Goal: Communication & Community: Answer question/provide support

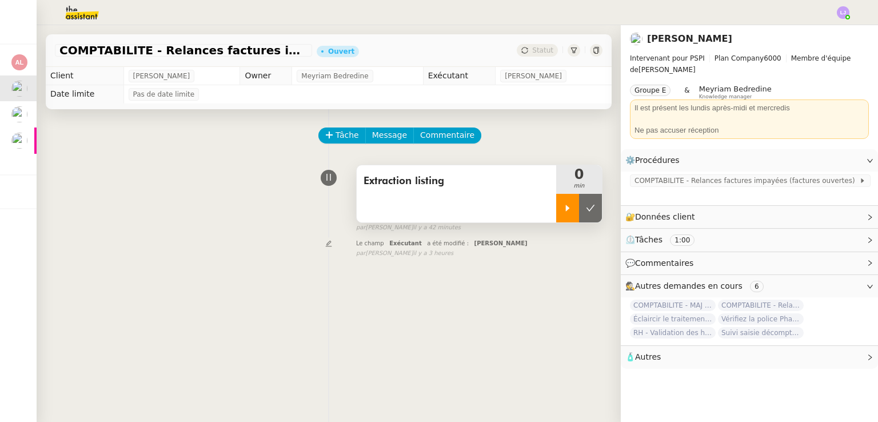
click at [556, 202] on div at bounding box center [567, 208] width 23 height 29
click at [449, 339] on div "Tâche Message Commentaire Veuillez patienter une erreur s'est produite 👌👌👌 mess…" at bounding box center [329, 320] width 584 height 422
click at [473, 310] on div "Tâche Message Commentaire Veuillez patienter une erreur s'est produite 👌👌👌 mess…" at bounding box center [329, 320] width 584 height 422
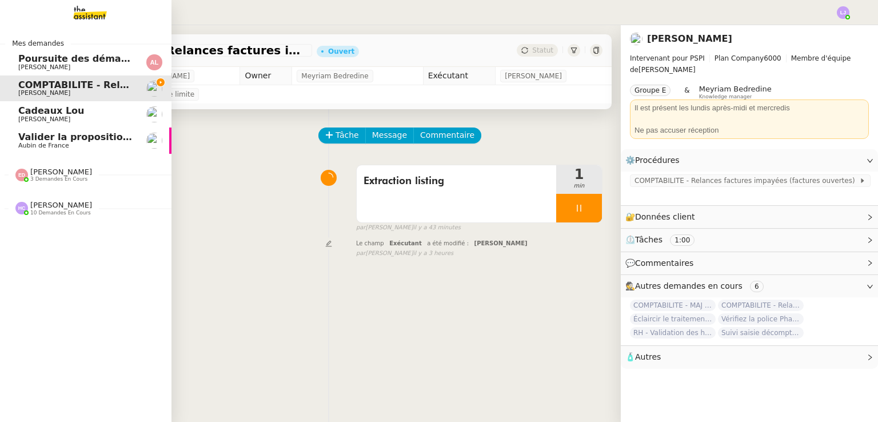
click at [37, 142] on span "Aubin de France" at bounding box center [43, 145] width 51 height 7
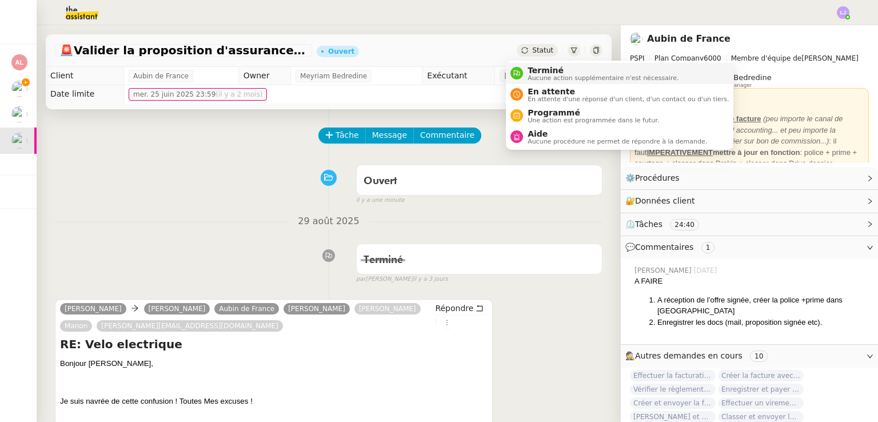
click at [539, 75] on span "Aucune action supplémentaire n'est nécessaire." at bounding box center [602, 78] width 151 height 6
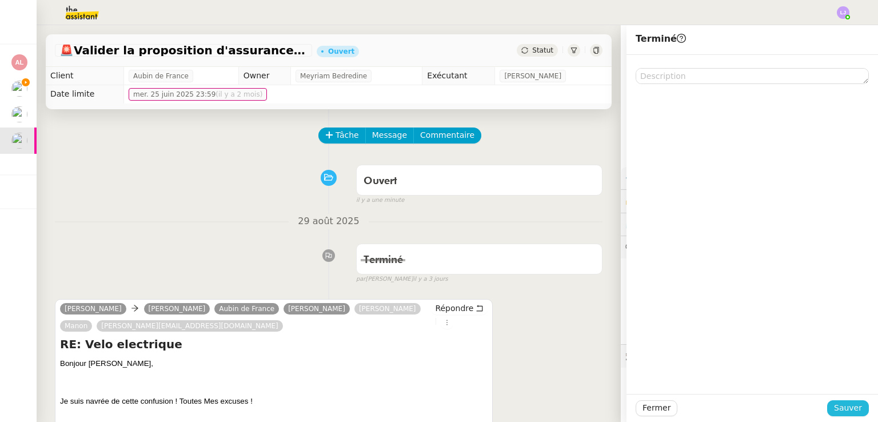
click at [843, 413] on span "Sauver" at bounding box center [848, 407] width 28 height 13
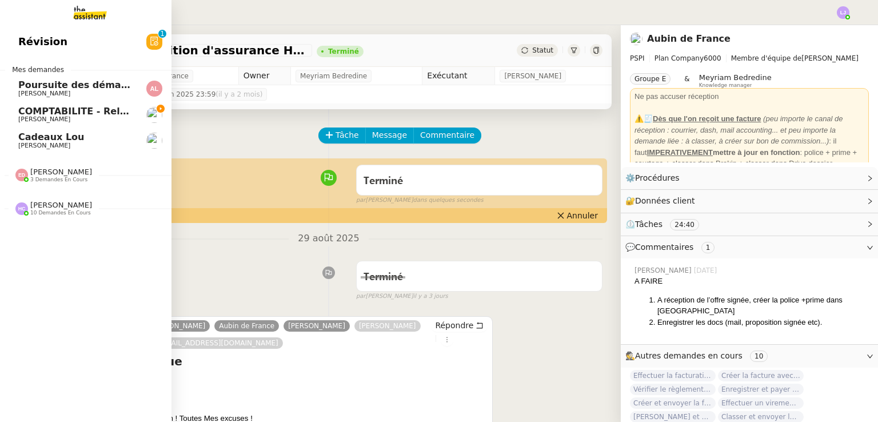
click at [73, 124] on link "COMPTABILITE - Relances factures impayées - [DATE] [PERSON_NAME]" at bounding box center [85, 115] width 171 height 26
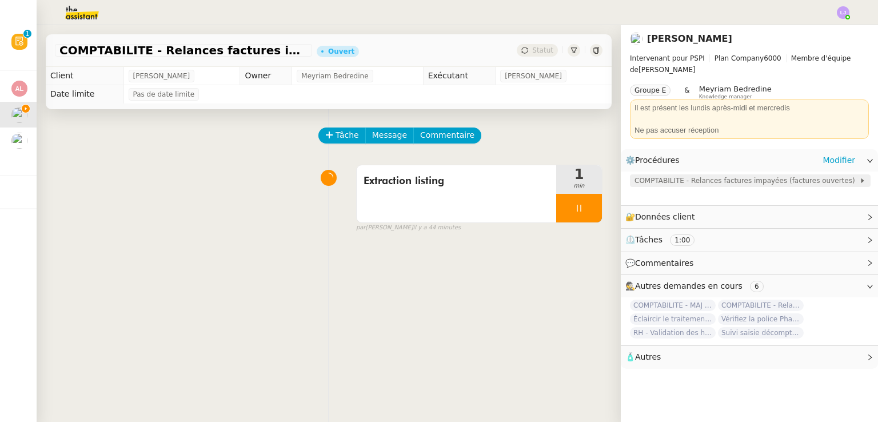
click at [679, 183] on span "COMPTABILITE - Relances factures impayées (factures ouvertes)" at bounding box center [746, 180] width 225 height 11
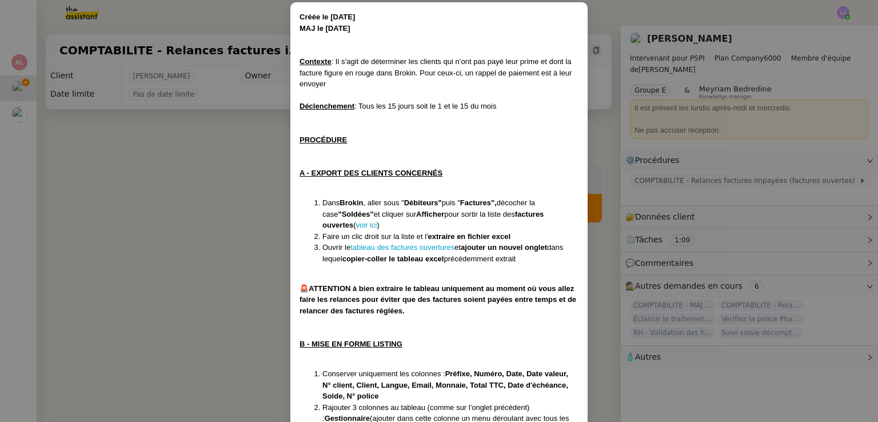
scroll to position [148, 0]
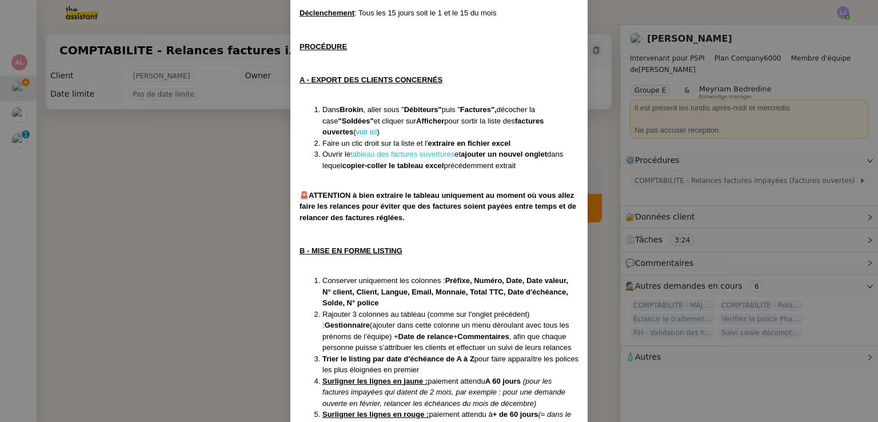
click at [425, 154] on link "tableau des factures ouvertures" at bounding box center [402, 154] width 104 height 9
click at [736, 285] on nz-modal-container "Créée le [DATE] MAJ le [DATE] Contexte : Il s’agit de déterminer les clients qu…" at bounding box center [439, 211] width 878 height 422
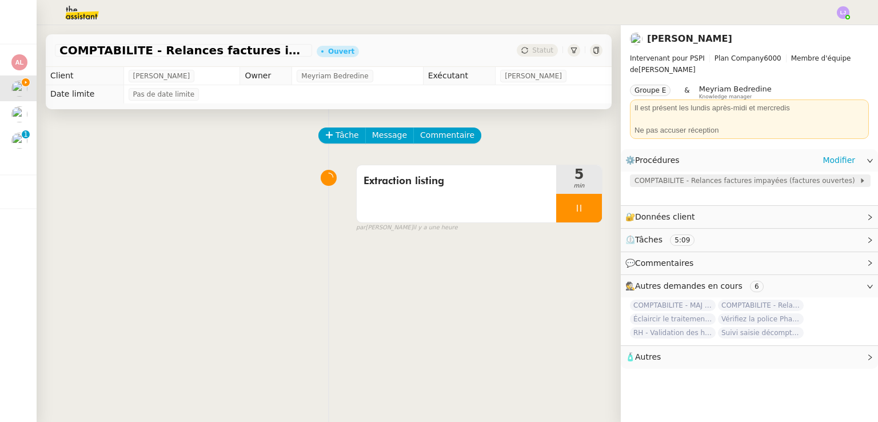
click at [695, 182] on span "COMPTABILITE - Relances factures impayées (factures ouvertes)" at bounding box center [746, 180] width 225 height 11
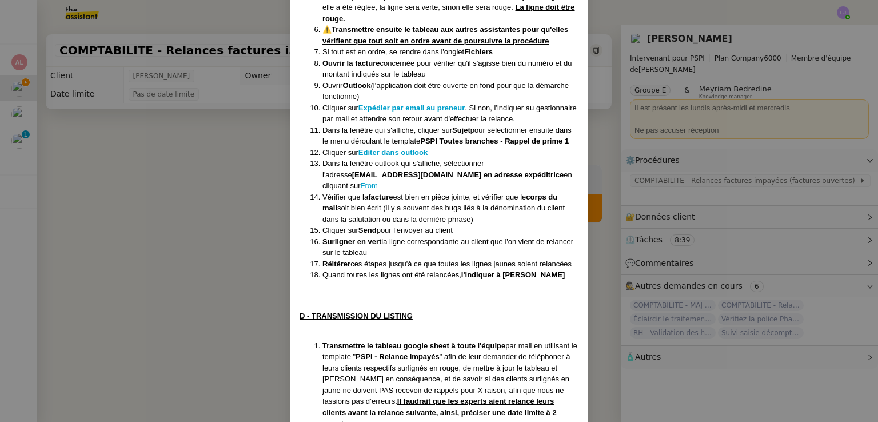
scroll to position [897, 0]
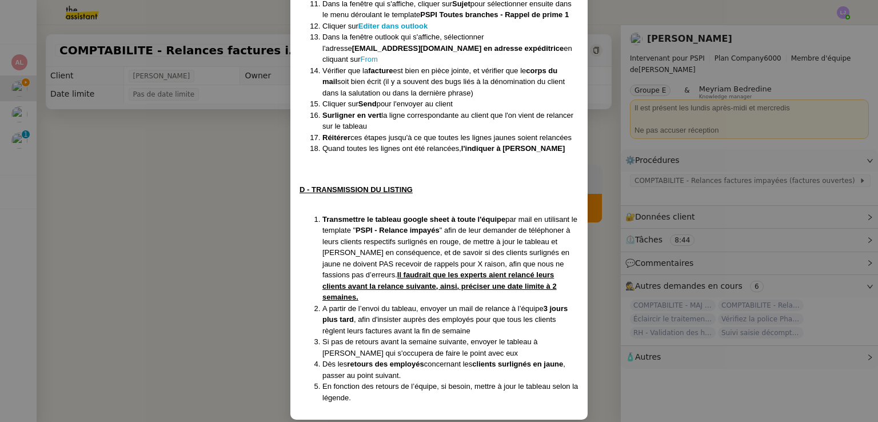
click at [663, 204] on nz-modal-container "Créée le [DATE] MAJ le [DATE] Contexte : Il s’agit de déterminer les clients qu…" at bounding box center [439, 211] width 878 height 422
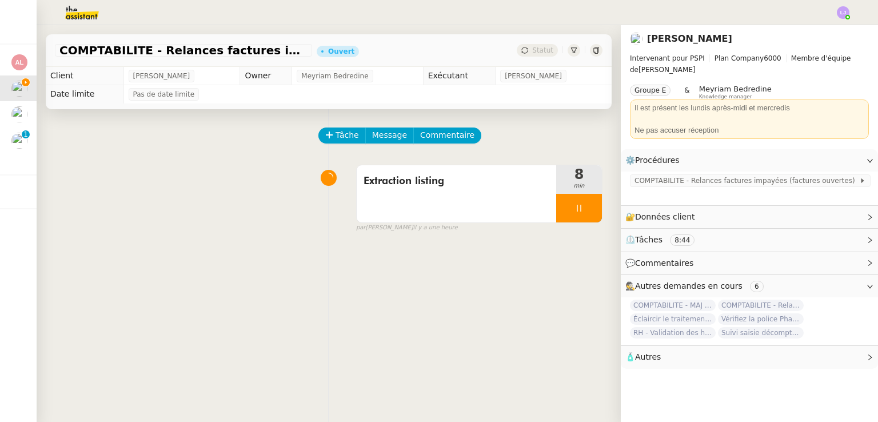
scroll to position [839, 0]
click at [382, 137] on span "Message" at bounding box center [389, 135] width 35 height 13
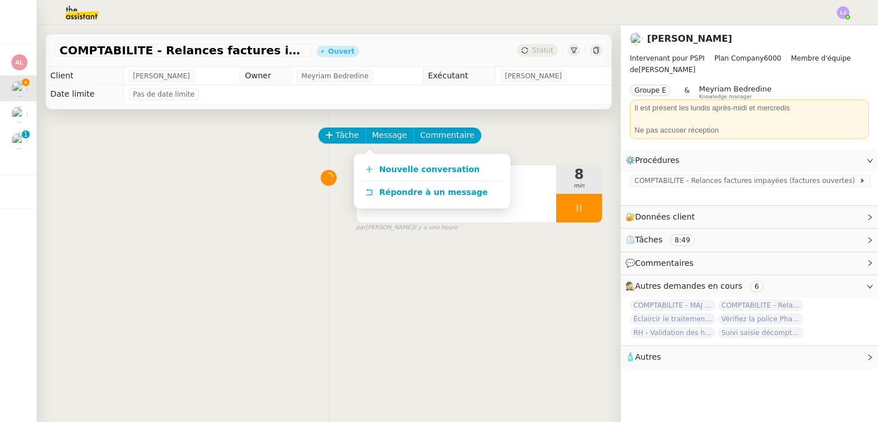
click at [177, 225] on div "Extraction listing 8 min false par [PERSON_NAME] il y a une heure" at bounding box center [328, 195] width 547 height 73
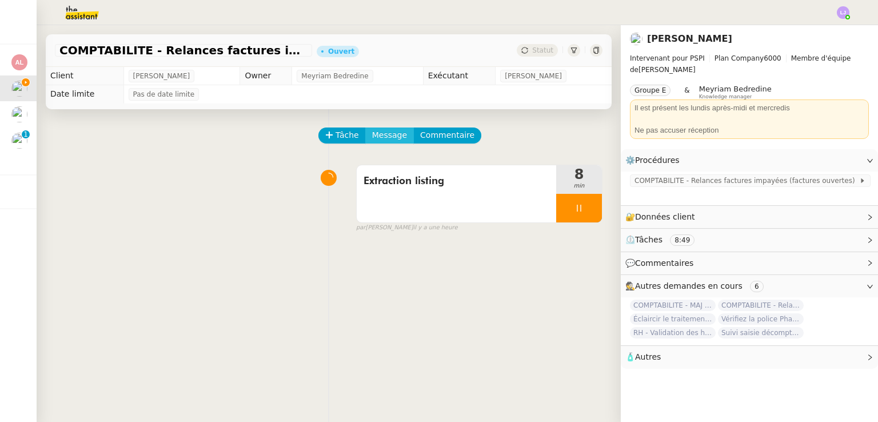
click at [383, 135] on span "Message" at bounding box center [389, 135] width 35 height 13
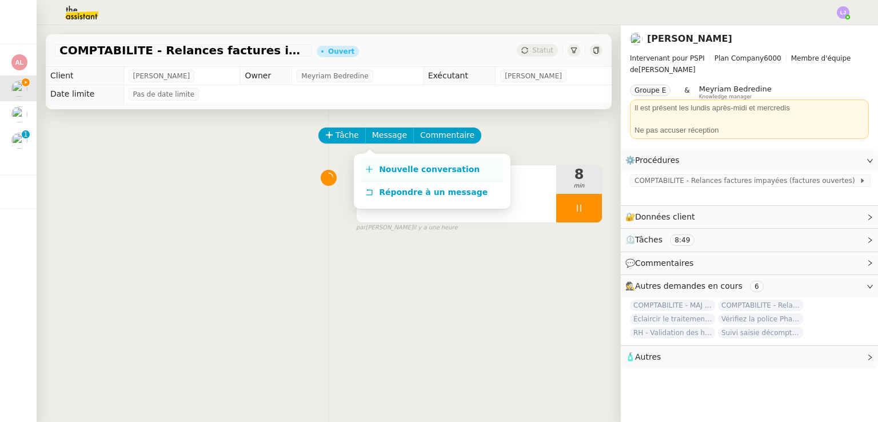
click at [407, 161] on link "Nouvelle conversation" at bounding box center [432, 169] width 143 height 23
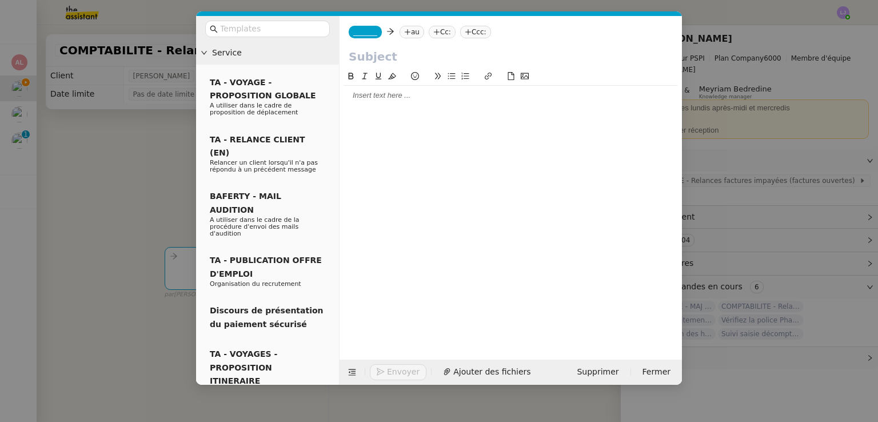
click at [370, 30] on span "_______" at bounding box center [365, 32] width 24 height 8
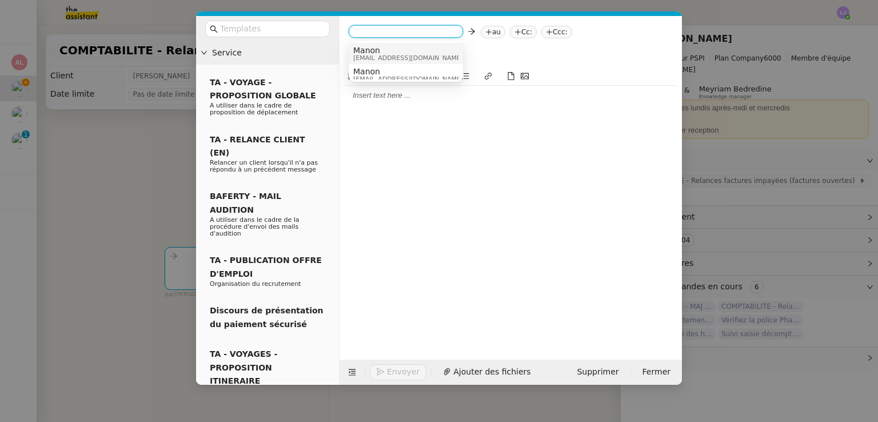
click at [378, 53] on span "Manon" at bounding box center [408, 50] width 110 height 9
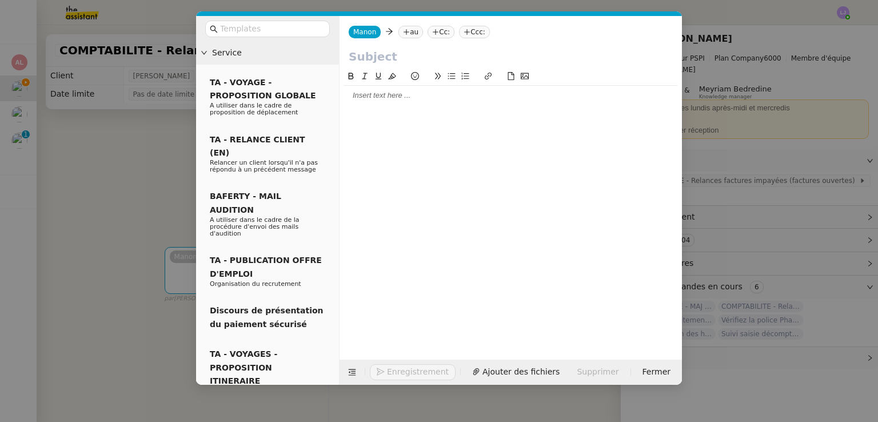
click at [413, 29] on nz-tag "au" at bounding box center [410, 32] width 25 height 13
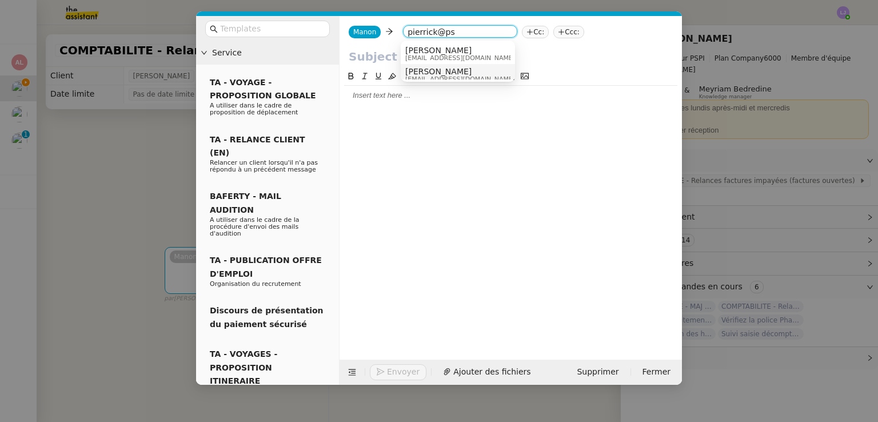
type input "pierrick@ps"
click at [483, 70] on div "[PERSON_NAME] [PERSON_NAME][EMAIL_ADDRESS][DOMAIN_NAME]" at bounding box center [457, 74] width 105 height 15
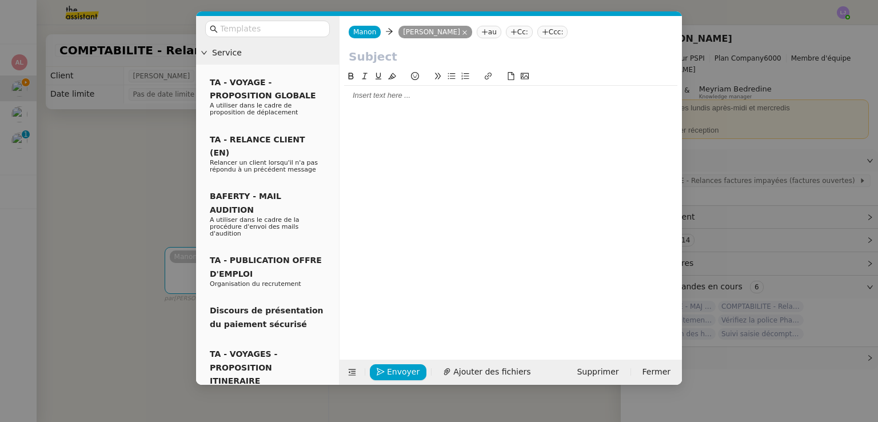
click at [510, 34] on icon at bounding box center [513, 32] width 7 height 7
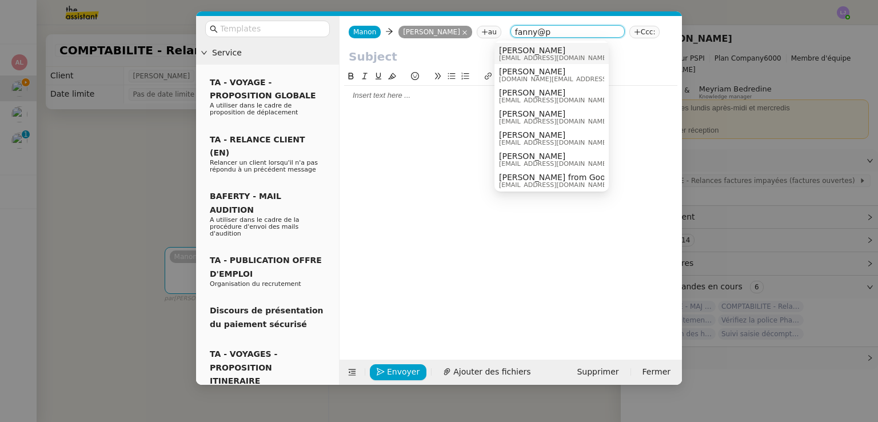
type input "fanny@p"
click at [525, 53] on span "[PERSON_NAME]" at bounding box center [554, 50] width 110 height 9
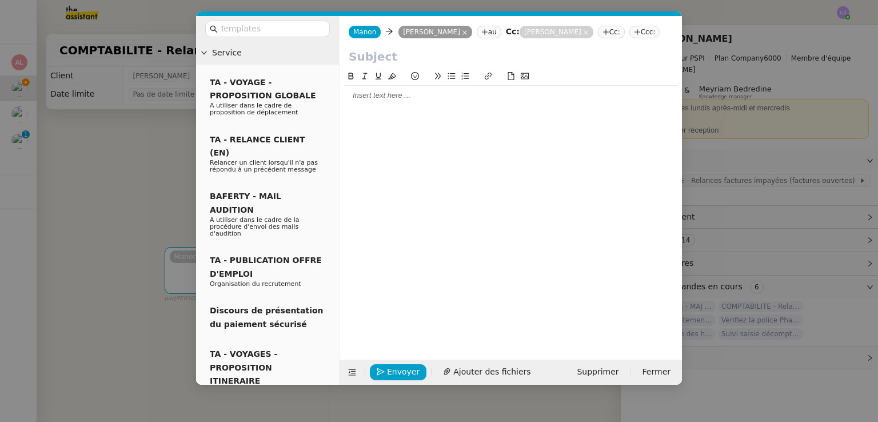
click at [482, 55] on input "text" at bounding box center [511, 56] width 324 height 17
type input "Procédure - Relances impayés"
click at [437, 98] on div at bounding box center [510, 95] width 333 height 10
click at [765, 153] on nz-modal-container "Service TA - VOYAGE - PROPOSITION GLOBALE A utiliser dans le cadre de propositi…" at bounding box center [439, 211] width 878 height 422
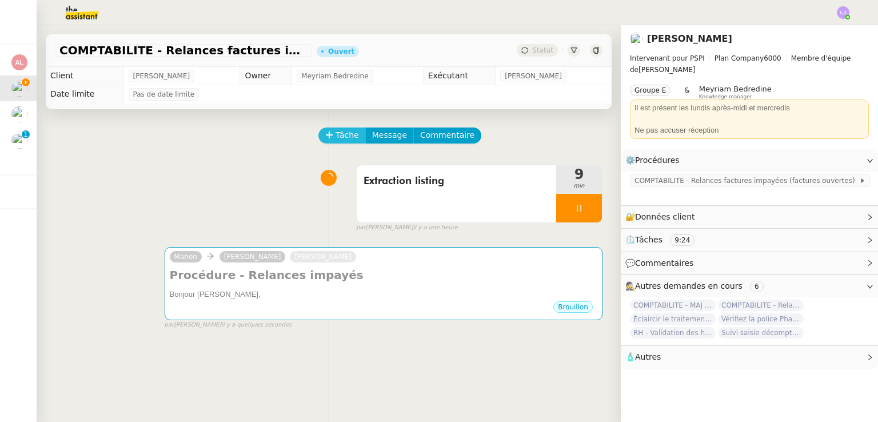
click at [335, 134] on span "Tâche" at bounding box center [346, 135] width 23 height 13
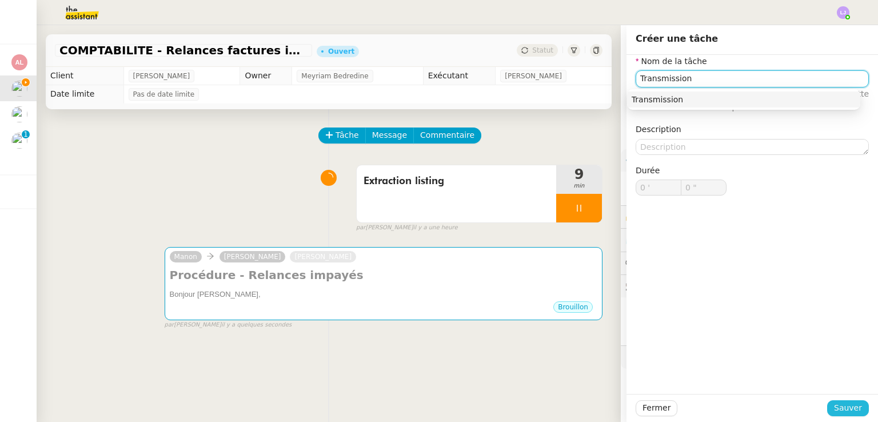
type input "Transmission"
click at [845, 404] on span "Sauver" at bounding box center [848, 407] width 28 height 13
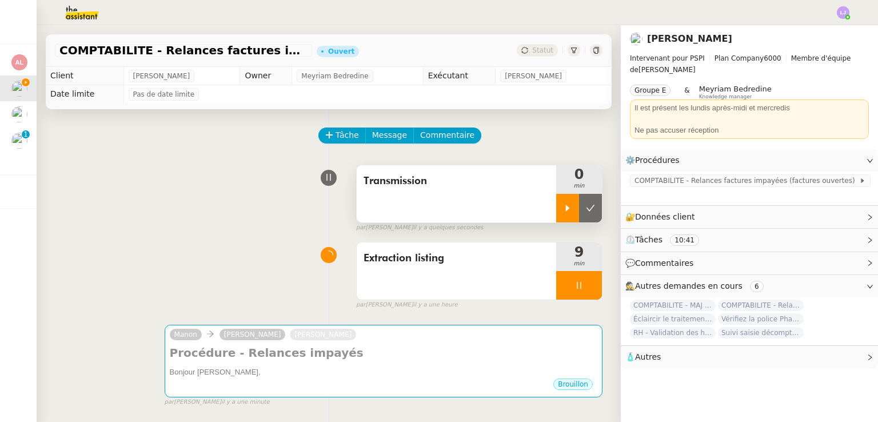
click at [556, 203] on div at bounding box center [567, 208] width 23 height 29
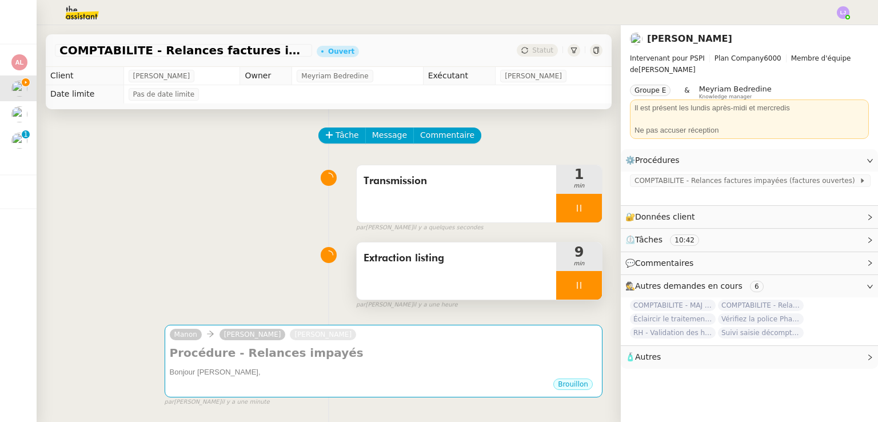
click at [578, 286] on div at bounding box center [579, 285] width 46 height 29
click at [586, 286] on icon at bounding box center [590, 285] width 9 height 9
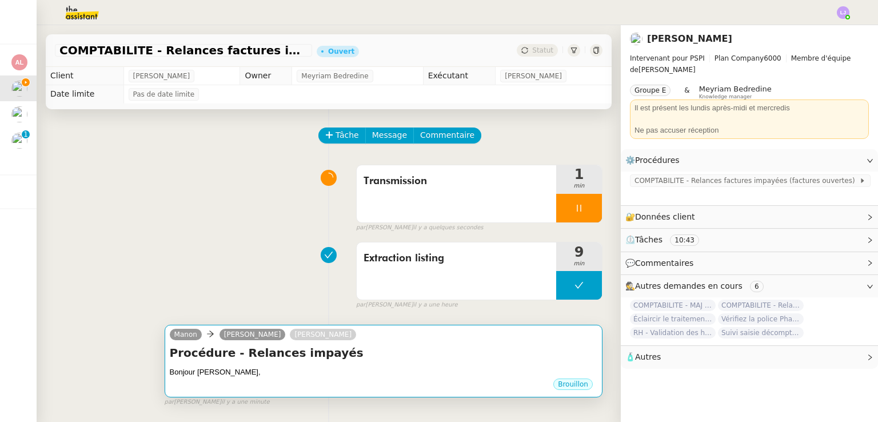
click at [526, 355] on h4 "Procédure - Relances impayés" at bounding box center [383, 353] width 427 height 16
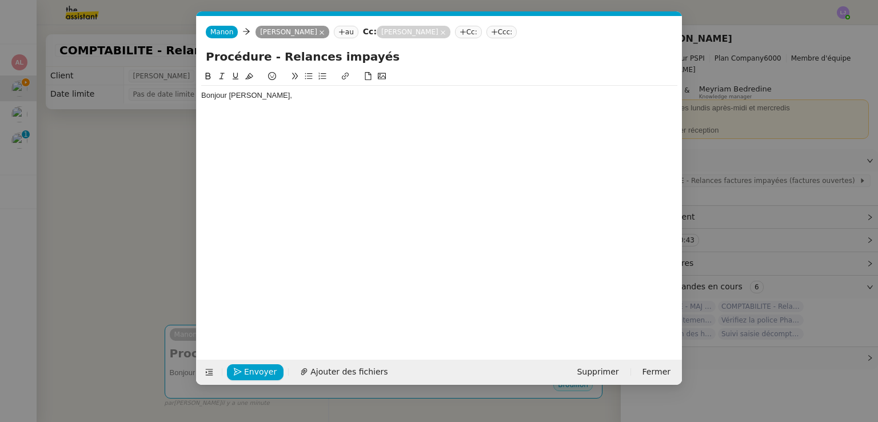
scroll to position [0, 24]
click at [295, 124] on div "Bonjour [PERSON_NAME]," at bounding box center [439, 206] width 476 height 272
click at [288, 98] on div "Bonjour [PERSON_NAME]," at bounding box center [439, 95] width 476 height 10
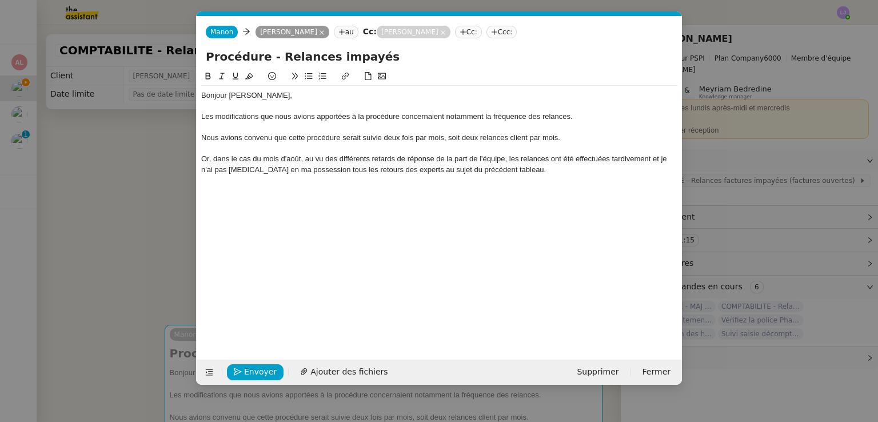
click at [208, 149] on div at bounding box center [439, 148] width 476 height 10
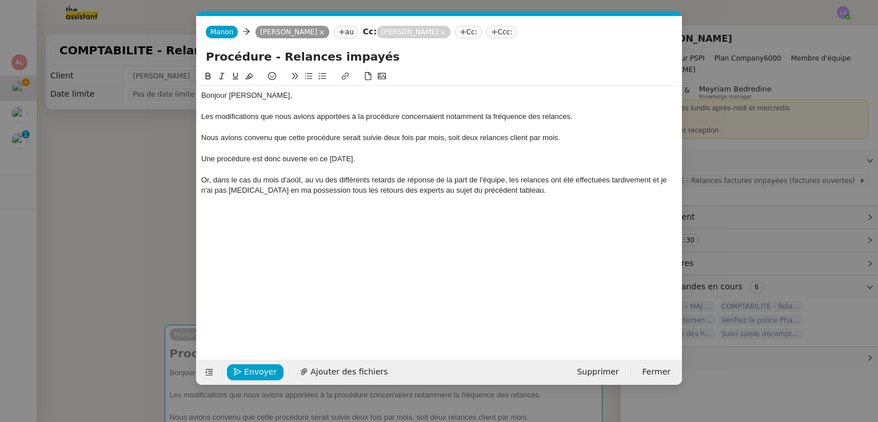
click at [596, 137] on div "Nous avions convenu que cette procédure serait suivie deux fois par mois, soit …" at bounding box center [439, 138] width 476 height 10
click at [251, 158] on div "Une procédure est donc ouverte en ce [DATE]." at bounding box center [439, 159] width 476 height 10
click at [213, 158] on div "Une procédure est donc ouverte en ce [DATE]." at bounding box center [439, 159] width 476 height 10
click at [523, 190] on div "Or, dans le cas du mois d'août, au vu des différents retards de réponse de la p…" at bounding box center [439, 185] width 476 height 21
click at [227, 213] on div "Ainsi :" at bounding box center [439, 211] width 476 height 10
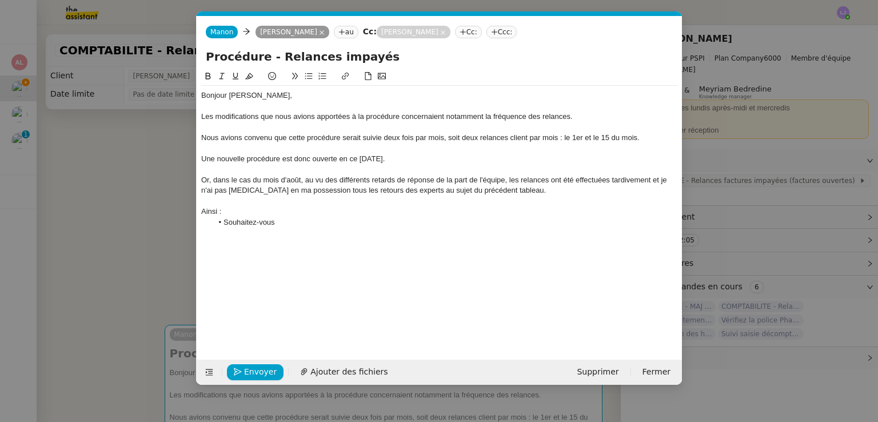
click at [518, 193] on div "Or, dans le cas du mois d'août, au vu des différents retards de réponse de la p…" at bounding box center [439, 185] width 476 height 21
click at [405, 238] on li "Souhaitez-vous" at bounding box center [445, 232] width 465 height 10
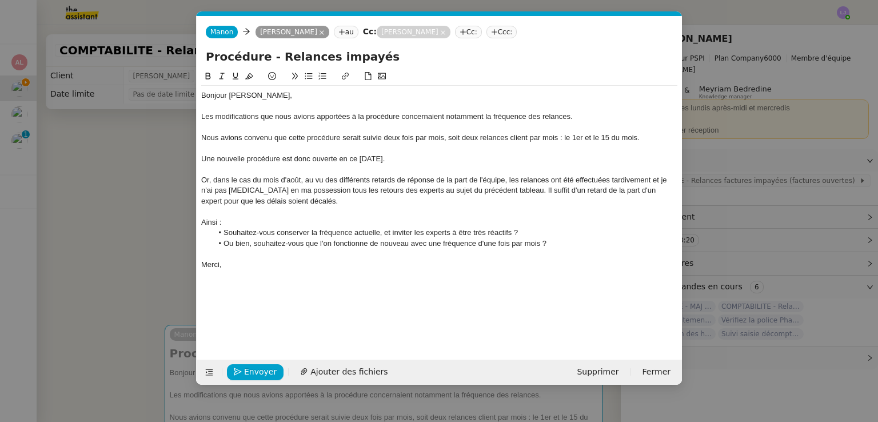
click at [374, 201] on div "Or, dans le cas du mois d'août, au vu des différents retards de réponse de la p…" at bounding box center [439, 190] width 476 height 31
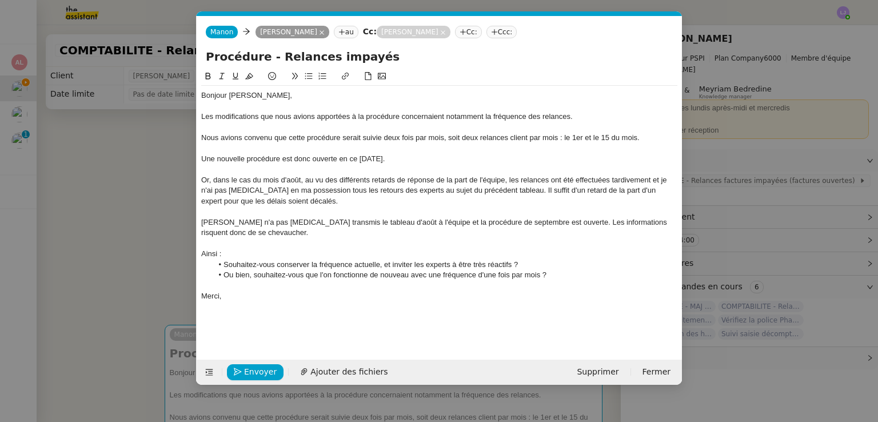
click at [244, 138] on div "Nous avions convenu que cette procédure serait suivie deux fois par mois, soit …" at bounding box center [439, 138] width 476 height 10
click at [410, 142] on div "Nous avions en effet convenu que cette procédure serait suivie deux fois par mo…" at bounding box center [439, 138] width 476 height 10
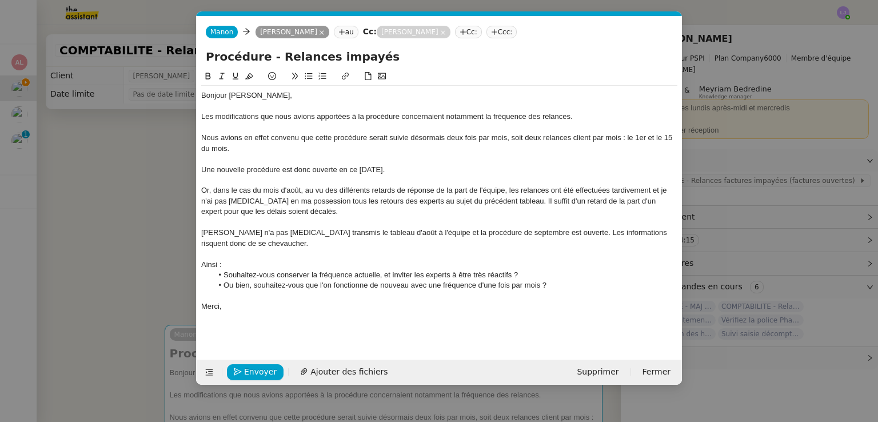
click at [623, 137] on div "Nous avions en effet convenu que cette procédure serait suivie désormais deux f…" at bounding box center [439, 143] width 476 height 21
click at [250, 234] on div "[PERSON_NAME] n'a pas [MEDICAL_DATA] transmis le tableau d'août à l'équipe et l…" at bounding box center [439, 237] width 476 height 21
click at [425, 234] on div "[PERSON_NAME] n'a donc pas encore transmis le tableau d'août à l'équipe et la p…" at bounding box center [439, 237] width 476 height 21
click at [273, 241] on div "[PERSON_NAME] n'a donc pas encore transmis le tableau d'août à l'équipe, et la …" at bounding box center [439, 237] width 476 height 21
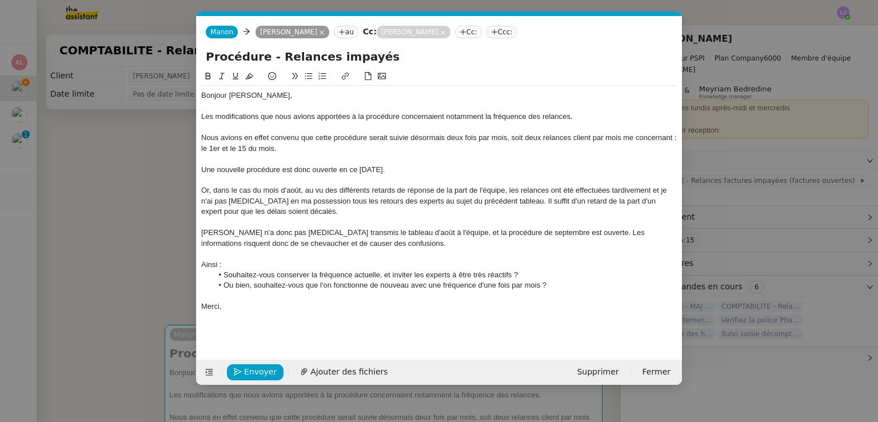
click at [514, 274] on li "Souhaitez-vous conserver la fréquence actuelle, et inviter les experts à être t…" at bounding box center [445, 275] width 465 height 10
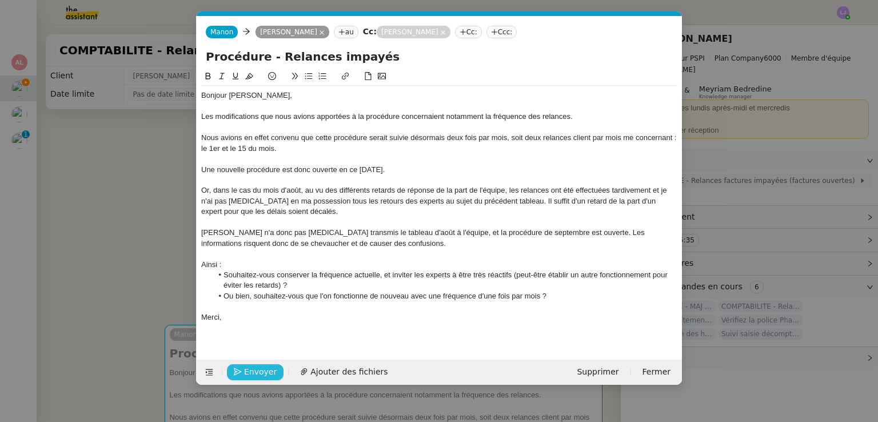
click at [268, 373] on span "Envoyer" at bounding box center [260, 371] width 33 height 13
click at [268, 373] on span "Confirmer l'envoi" at bounding box center [278, 371] width 69 height 13
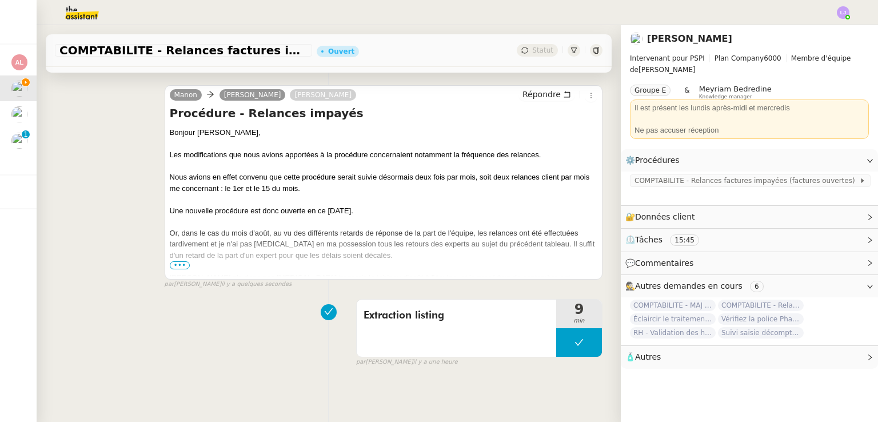
scroll to position [0, 0]
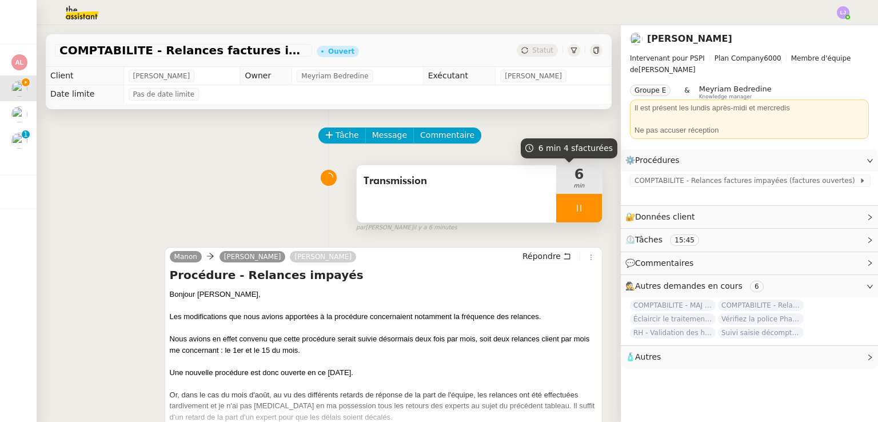
click at [580, 210] on div at bounding box center [579, 208] width 46 height 29
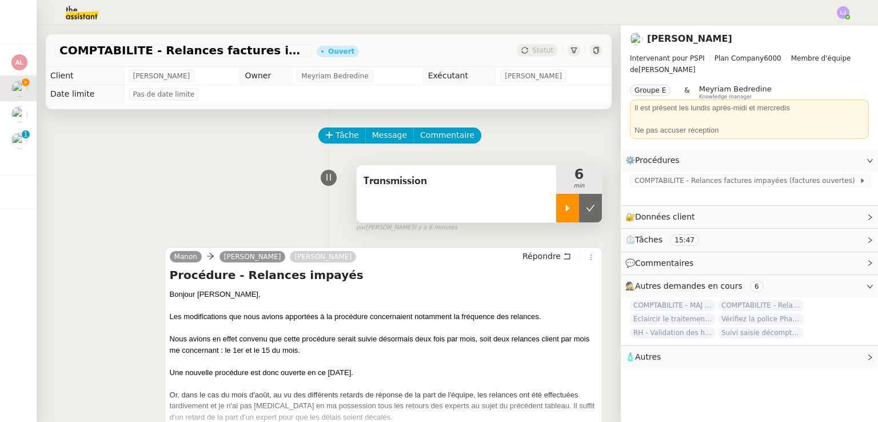
click at [586, 210] on icon at bounding box center [590, 207] width 9 height 9
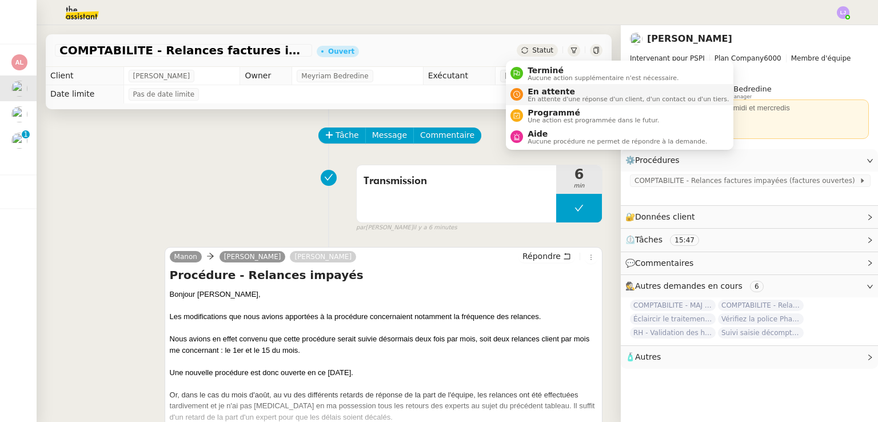
click at [547, 90] on span "En attente" at bounding box center [627, 91] width 201 height 9
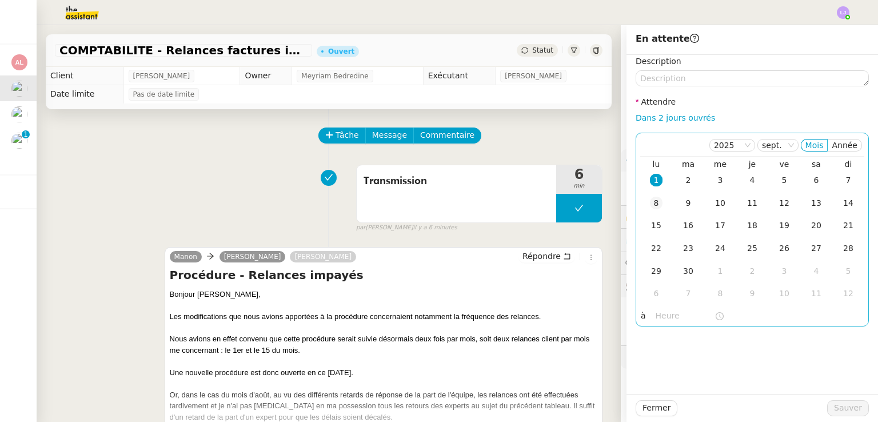
click at [654, 206] on td "8" at bounding box center [656, 203] width 32 height 23
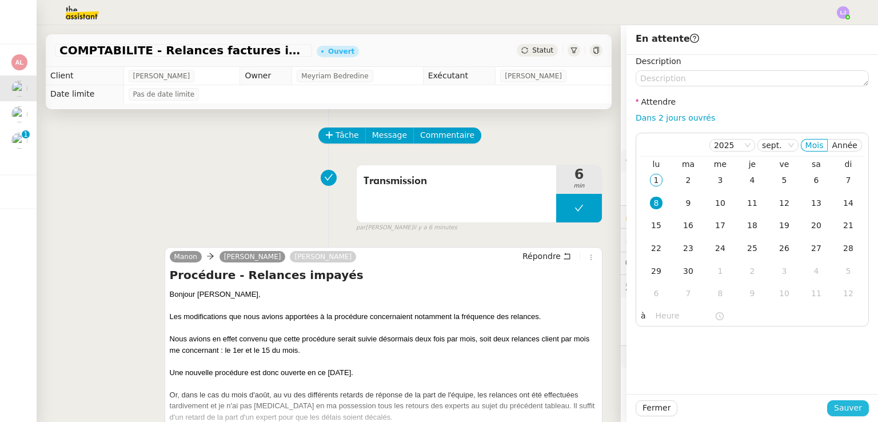
click at [847, 409] on span "Sauver" at bounding box center [848, 407] width 28 height 13
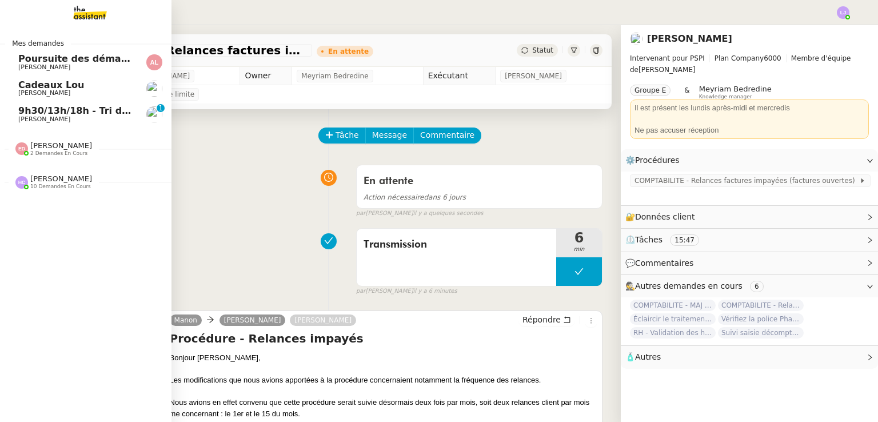
click at [27, 116] on span "[PERSON_NAME]" at bounding box center [44, 118] width 52 height 7
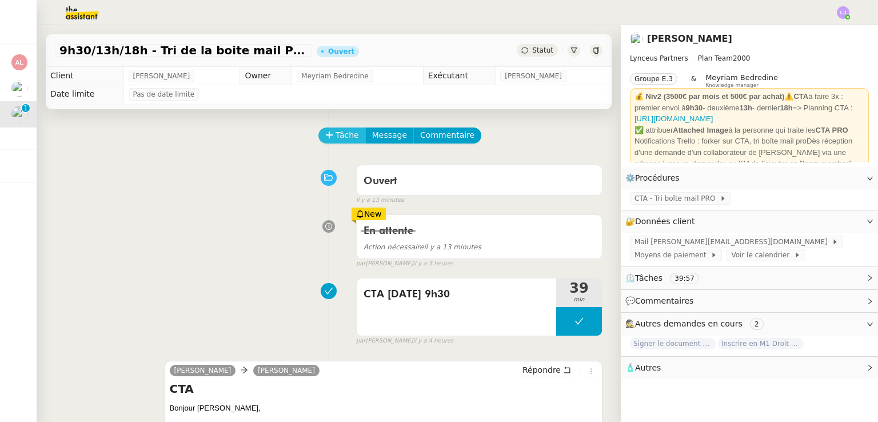
click at [326, 135] on icon at bounding box center [329, 134] width 6 height 1
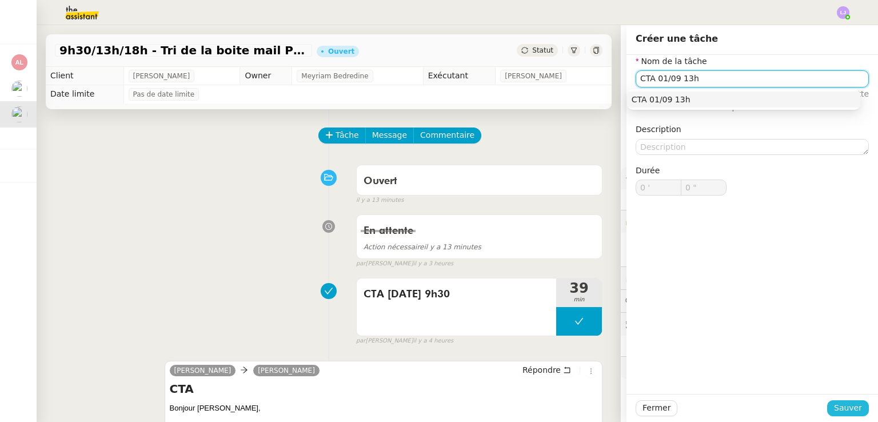
type input "CTA 01/09 13h"
click at [857, 409] on button "Sauver" at bounding box center [848, 408] width 42 height 16
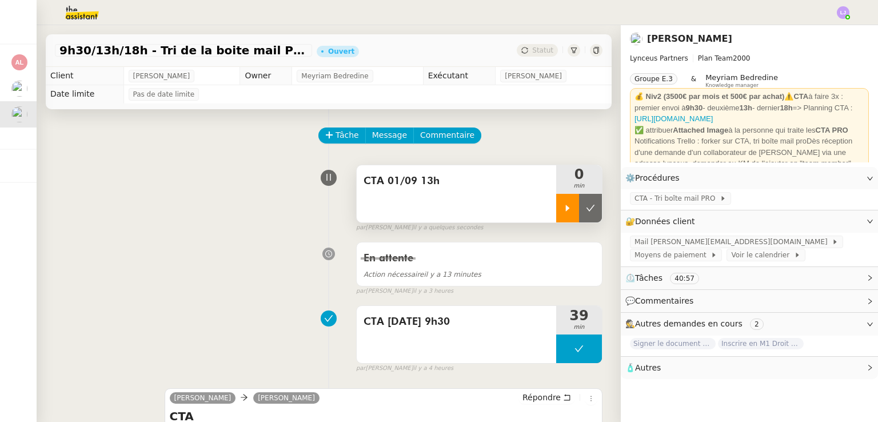
click at [556, 201] on div at bounding box center [567, 208] width 23 height 29
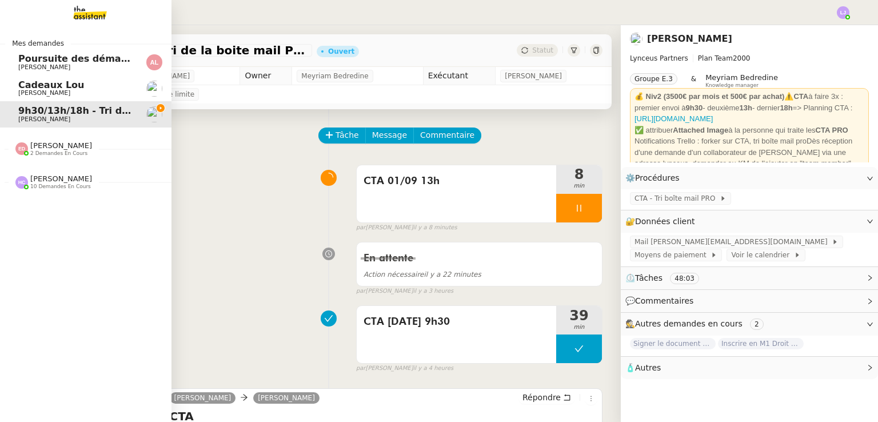
click at [37, 92] on span "[PERSON_NAME]" at bounding box center [44, 92] width 52 height 7
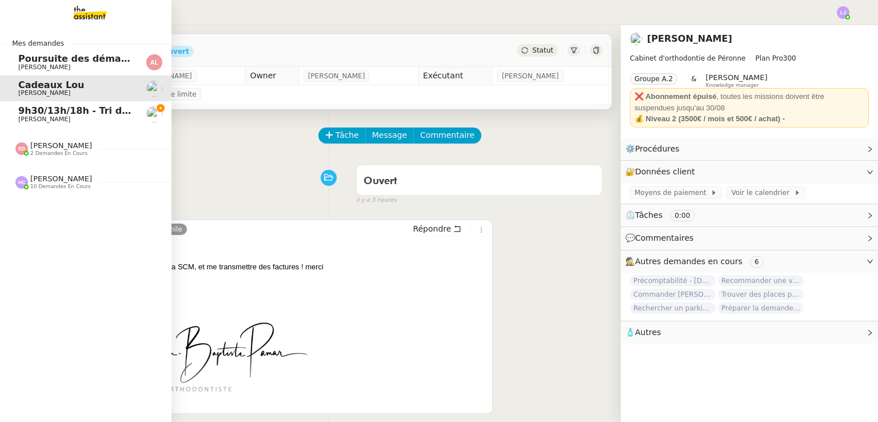
click at [62, 118] on span "[PERSON_NAME]" at bounding box center [75, 119] width 115 height 7
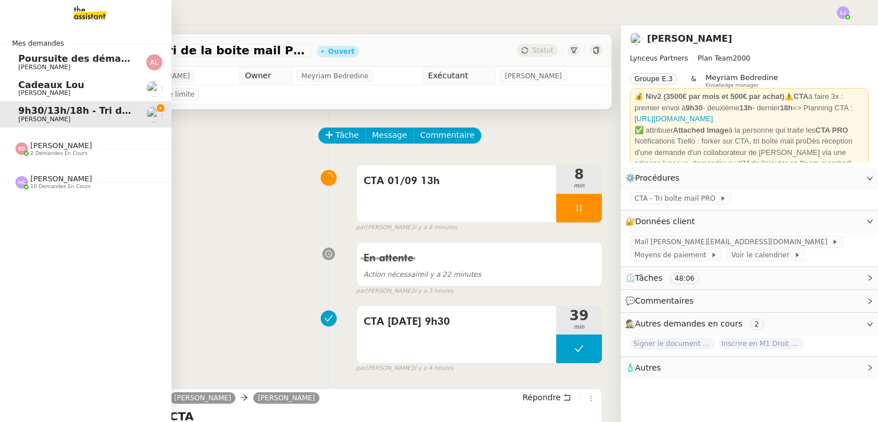
click at [56, 184] on span "10 demandes en cours" at bounding box center [60, 186] width 61 height 6
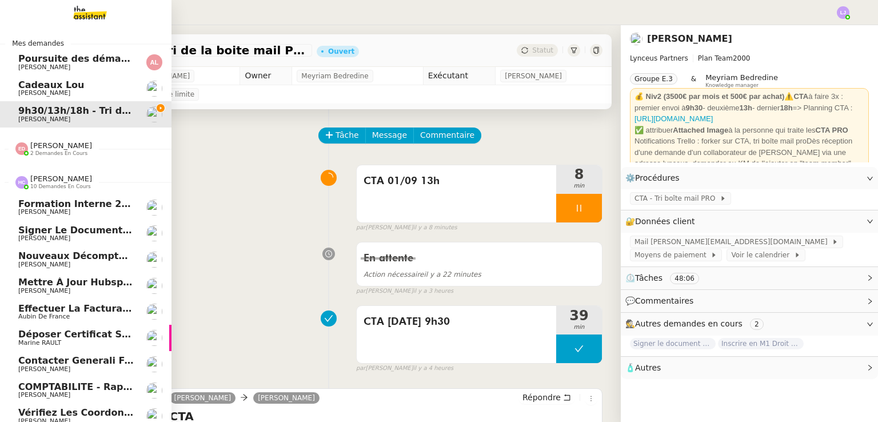
scroll to position [39, 0]
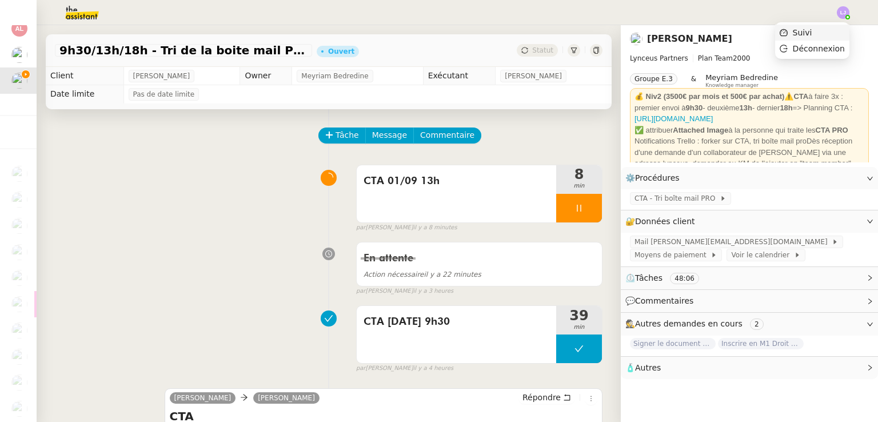
click at [841, 29] on li "Suivi" at bounding box center [812, 33] width 74 height 16
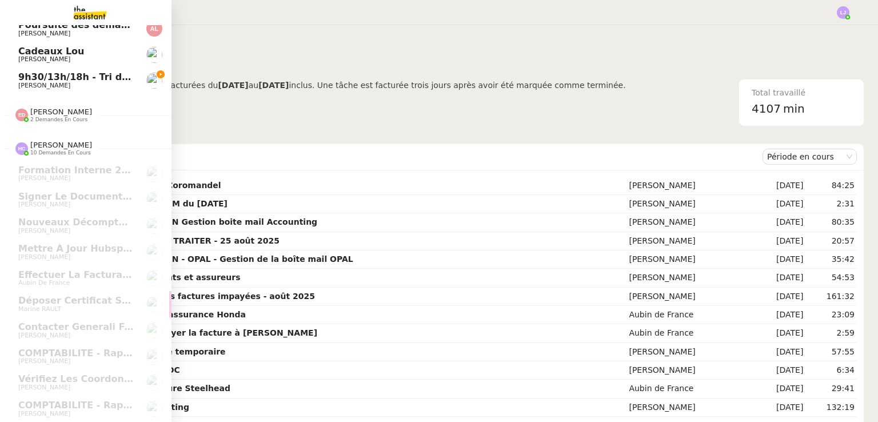
click at [119, 83] on link "9h30/13h/18h - Tri de la boite mail PRO - [DATE] [PERSON_NAME]" at bounding box center [85, 80] width 171 height 26
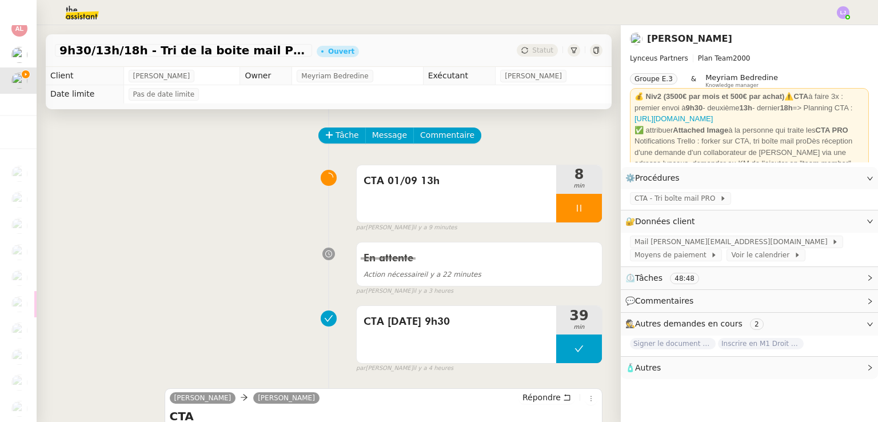
click at [175, 106] on div "9h30/13h/18h - Tri de la boite mail PRO - [DATE] Ouvert Statut Client [PERSON_N…" at bounding box center [329, 223] width 584 height 397
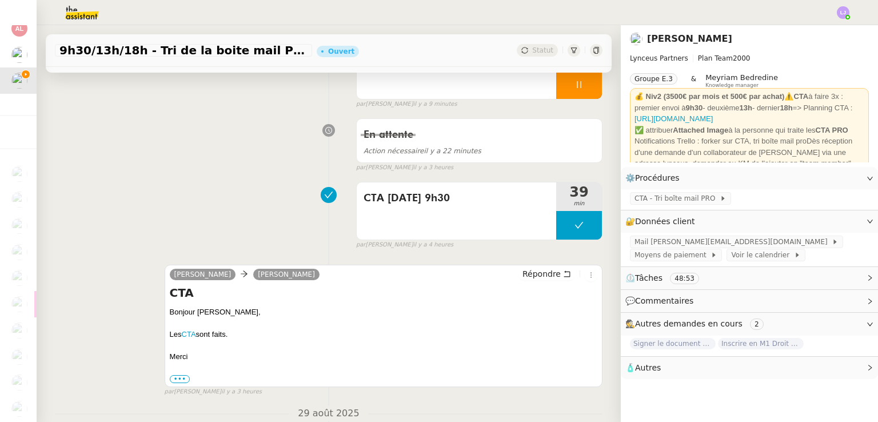
scroll to position [128, 0]
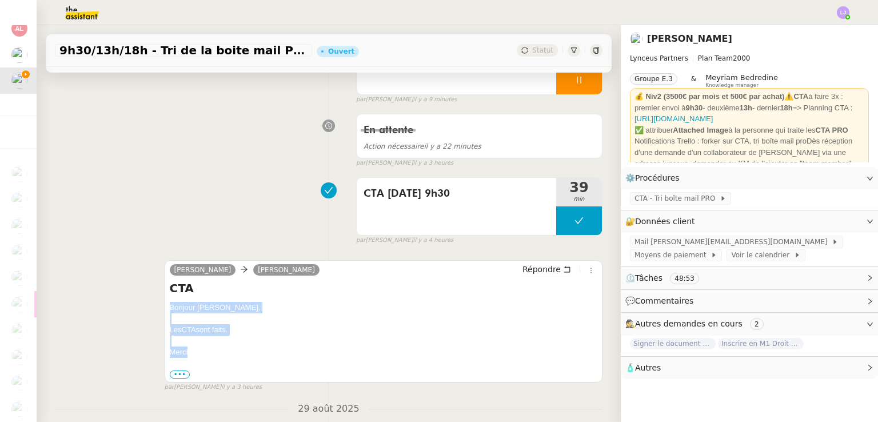
drag, startPoint x: 206, startPoint y: 352, endPoint x: 159, endPoint y: 311, distance: 62.0
click at [159, 311] on div "[PERSON_NAME] [PERSON_NAME] Répondre CTA Bonjour [PERSON_NAME], Les CTA sont fa…" at bounding box center [328, 321] width 547 height 142
copy div "Bonjour [PERSON_NAME], Les CTA sont faits. [GEOGRAPHIC_DATA]"
click at [543, 271] on span "Répondre" at bounding box center [541, 268] width 38 height 11
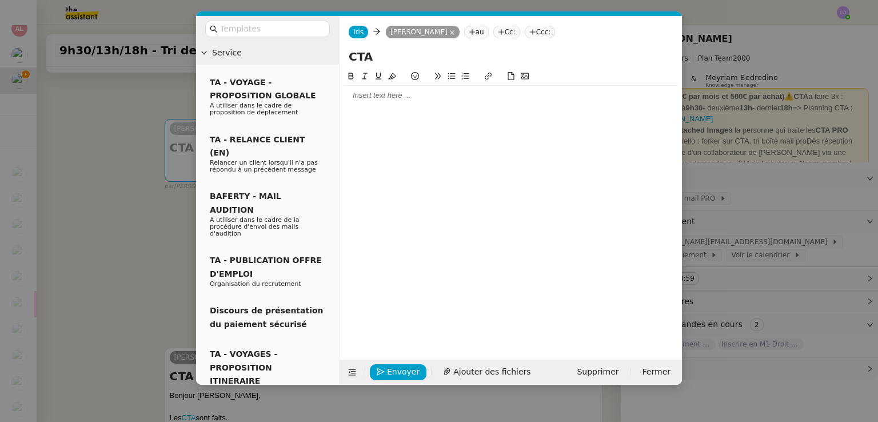
click at [400, 102] on div at bounding box center [510, 95] width 333 height 19
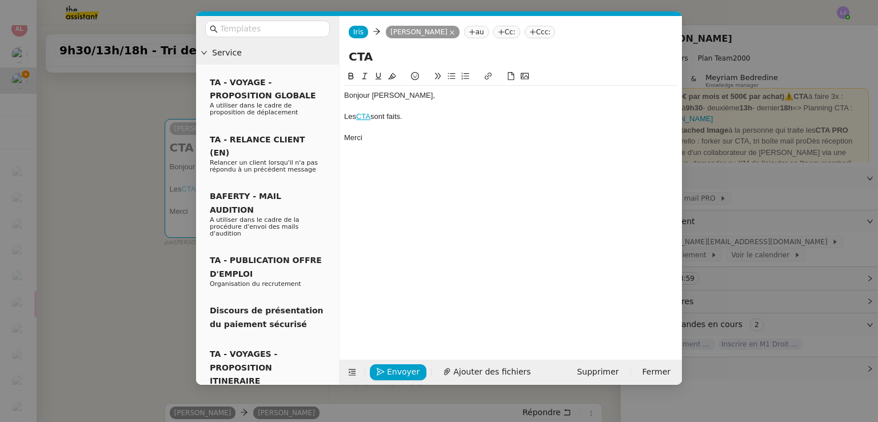
click at [366, 97] on div "Bonjour [PERSON_NAME]," at bounding box center [510, 95] width 333 height 10
click at [146, 163] on nz-modal-container "Service TA - VOYAGE - PROPOSITION GLOBALE A utiliser dans le cadre de propositi…" at bounding box center [439, 211] width 878 height 422
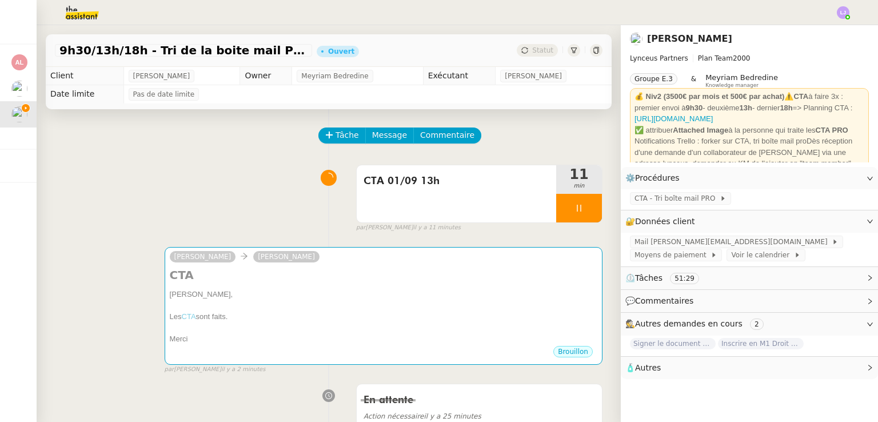
click at [228, 153] on div "Tâche Message Commentaire" at bounding box center [328, 140] width 547 height 27
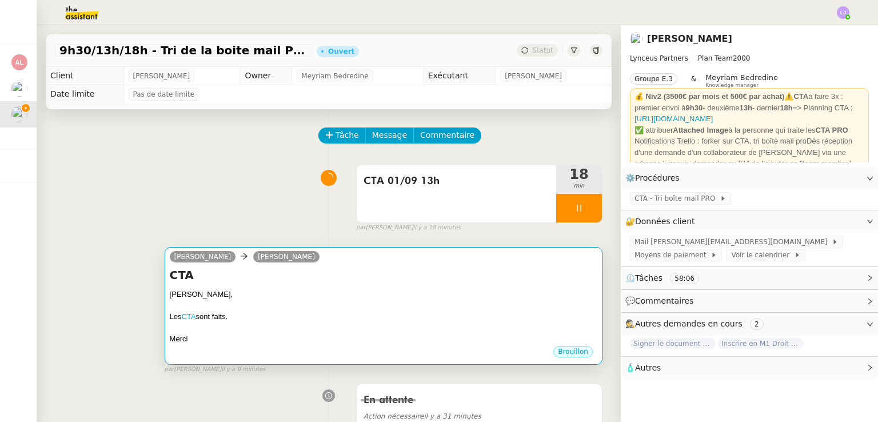
click at [402, 293] on div "[PERSON_NAME]," at bounding box center [383, 294] width 427 height 11
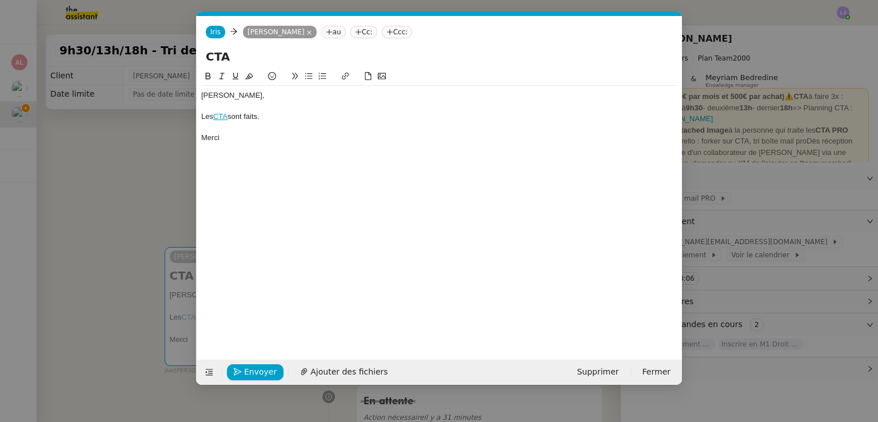
scroll to position [0, 24]
click at [268, 368] on span "Envoyer" at bounding box center [260, 371] width 33 height 13
click at [268, 368] on span "Confirmer l'envoi" at bounding box center [278, 371] width 69 height 13
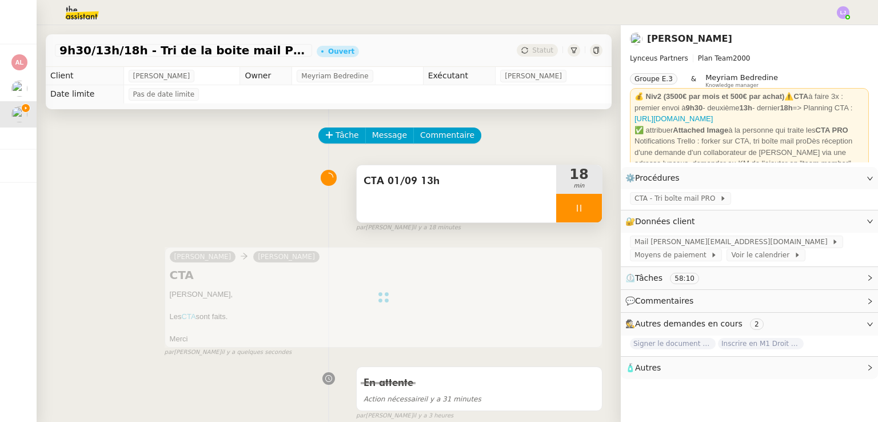
click at [575, 213] on div at bounding box center [579, 208] width 46 height 29
click at [586, 213] on icon at bounding box center [590, 207] width 9 height 9
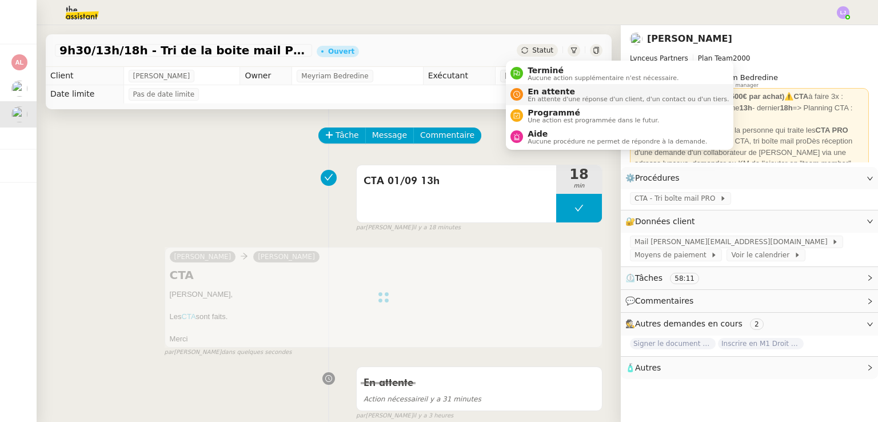
click at [554, 102] on span "En attente d'une réponse d'un client, d'un contact ou d'un tiers." at bounding box center [627, 99] width 201 height 6
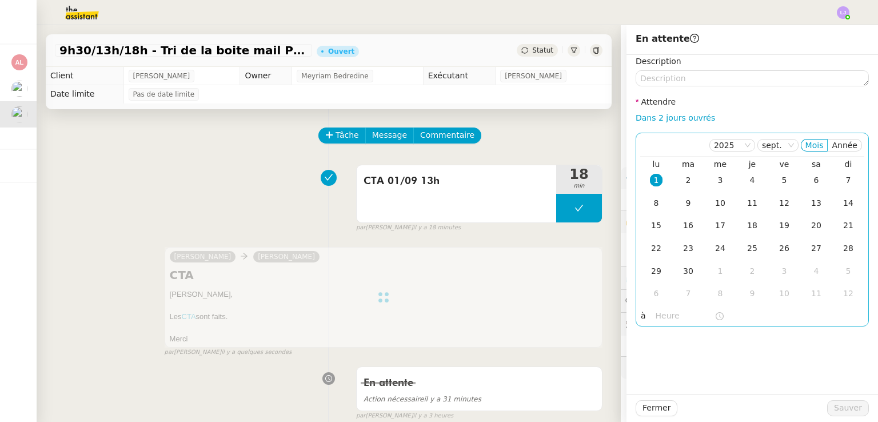
click at [655, 317] on input "text" at bounding box center [684, 315] width 59 height 13
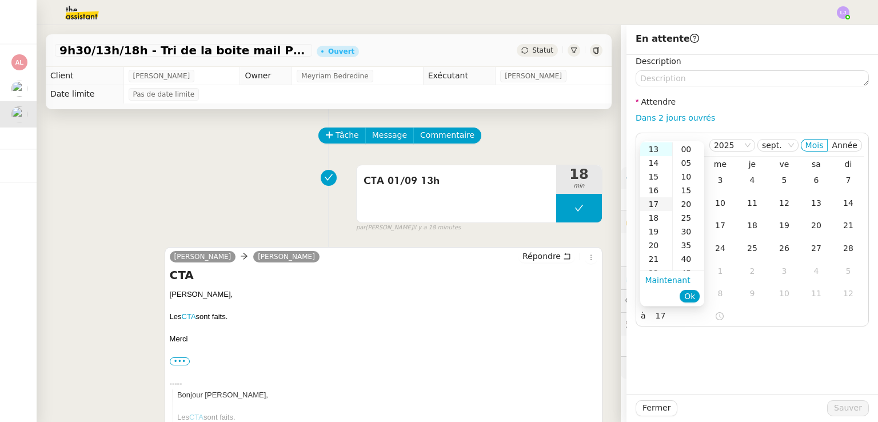
click at [657, 205] on div "17" at bounding box center [656, 204] width 32 height 14
click at [690, 230] on div "30" at bounding box center [688, 232] width 31 height 14
click at [685, 298] on span "Ok" at bounding box center [689, 295] width 11 height 11
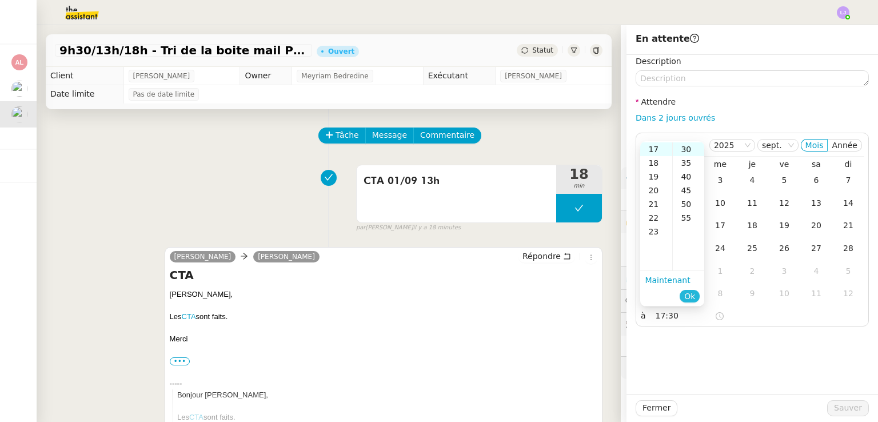
type input "17:30"
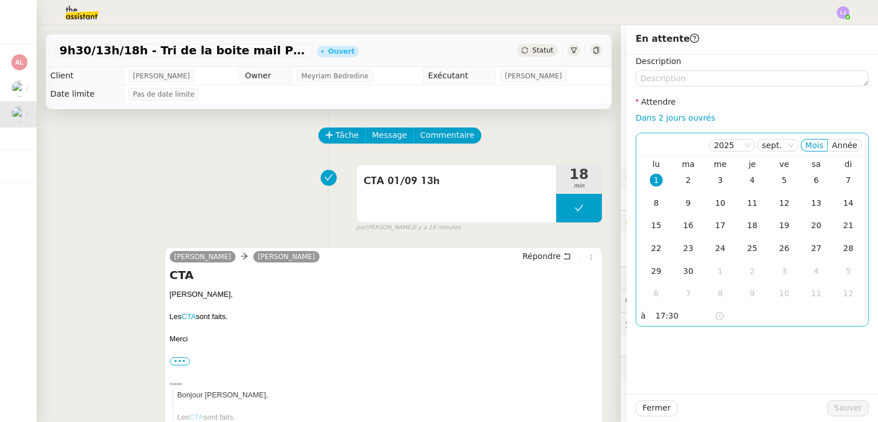
click at [650, 186] on div "1" at bounding box center [656, 180] width 13 height 13
click at [843, 407] on span "Sauver" at bounding box center [848, 407] width 28 height 13
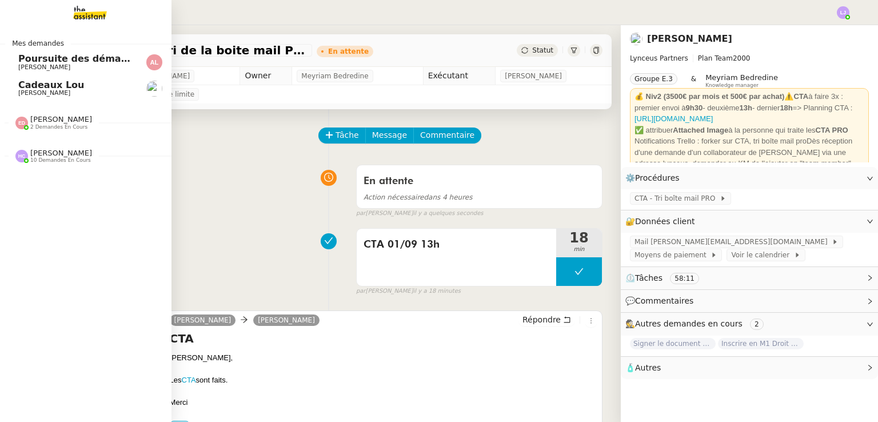
click at [99, 87] on span "Cadeaux Lou" at bounding box center [75, 85] width 115 height 10
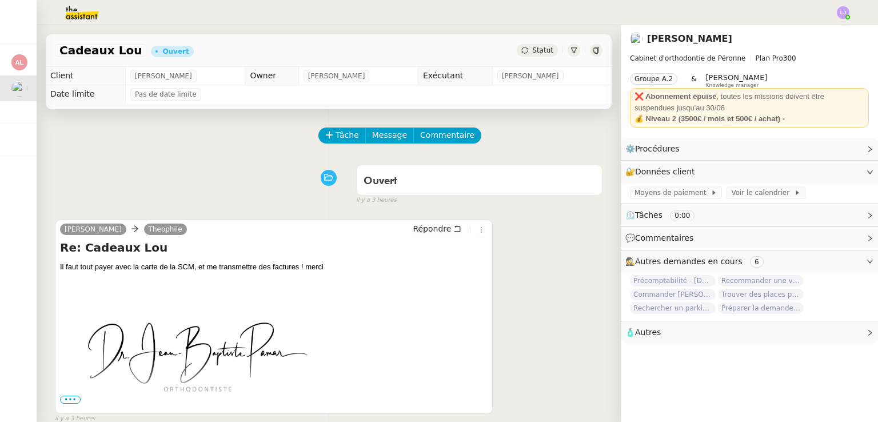
click at [343, 145] on div "Tâche Message Commentaire" at bounding box center [460, 140] width 283 height 27
click at [335, 138] on span "Tâche" at bounding box center [346, 135] width 23 height 13
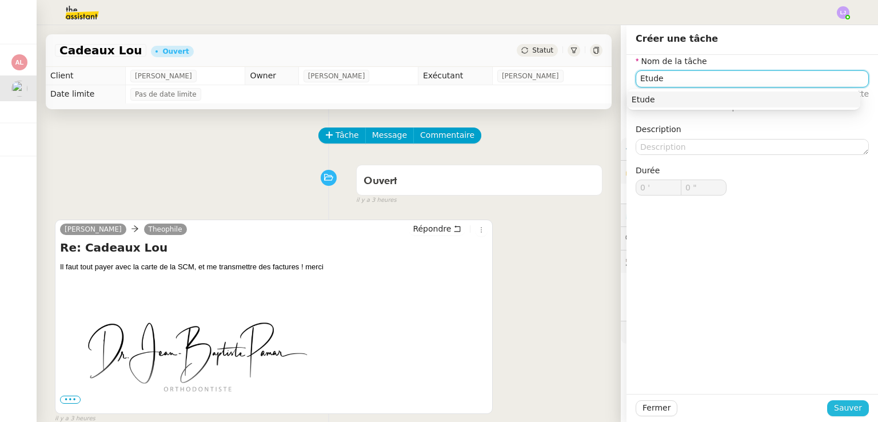
type input "Etude"
click at [837, 405] on span "Sauver" at bounding box center [848, 407] width 28 height 13
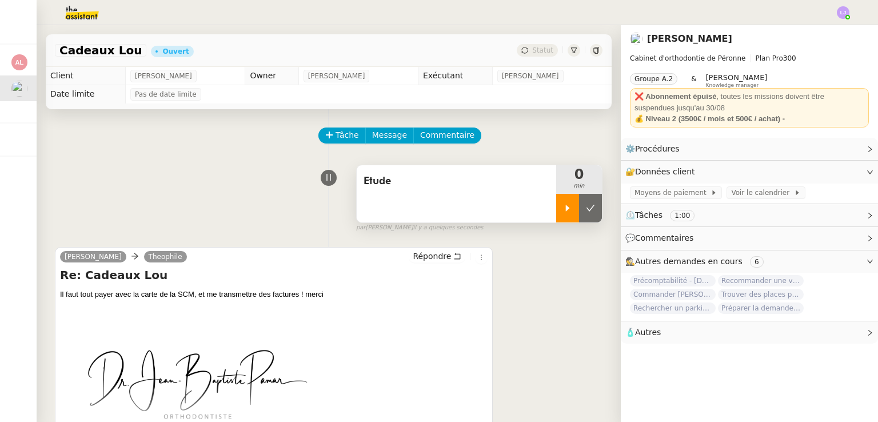
click at [556, 215] on div at bounding box center [567, 208] width 23 height 29
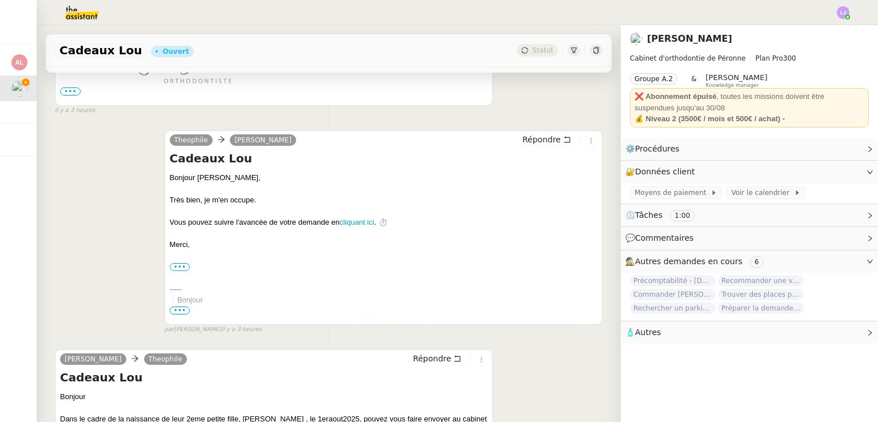
scroll to position [530, 0]
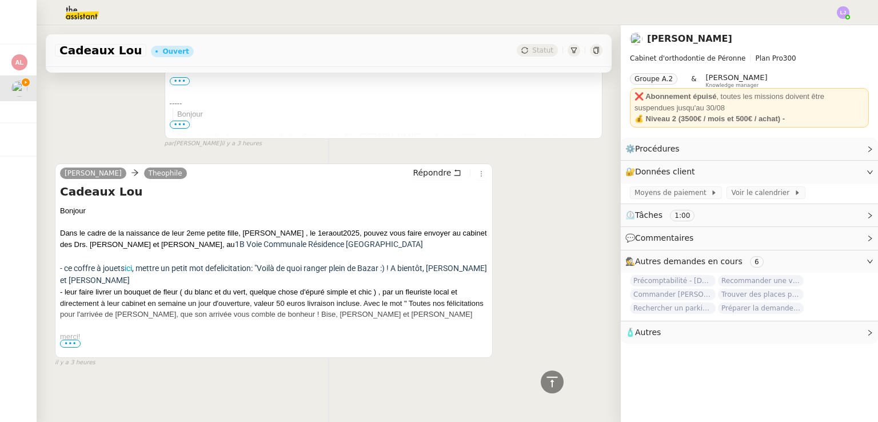
click at [71, 339] on span "•••" at bounding box center [70, 343] width 21 height 8
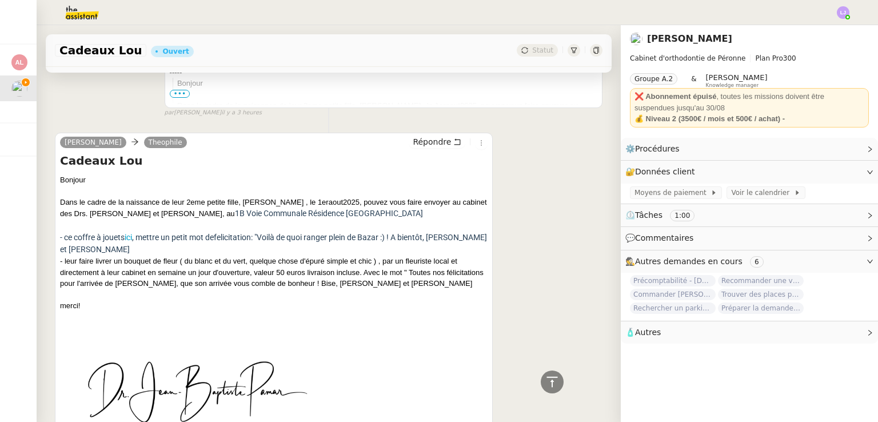
scroll to position [553, 0]
click at [131, 238] on link "ici" at bounding box center [128, 236] width 7 height 9
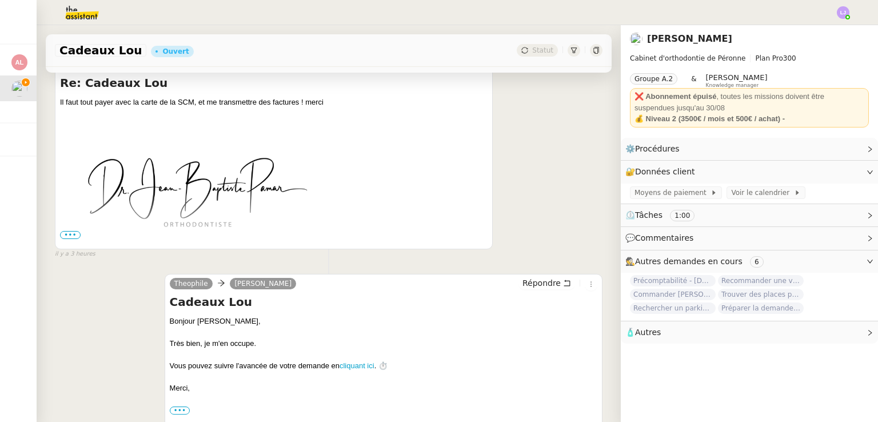
scroll to position [0, 0]
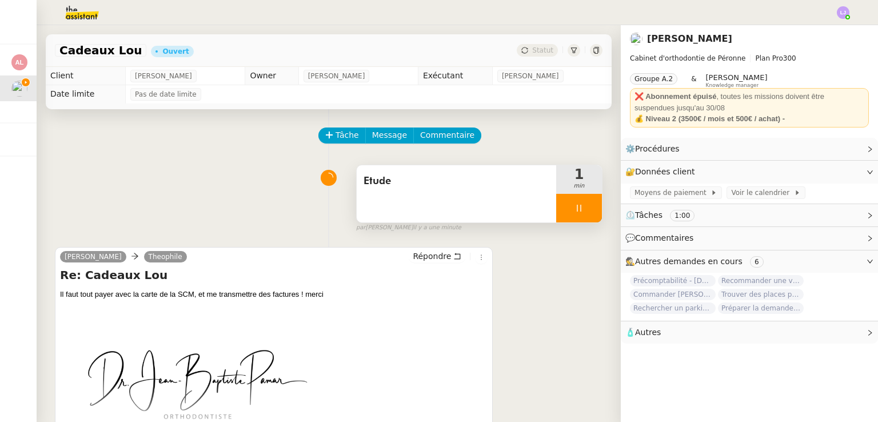
click at [577, 213] on div at bounding box center [579, 208] width 46 height 29
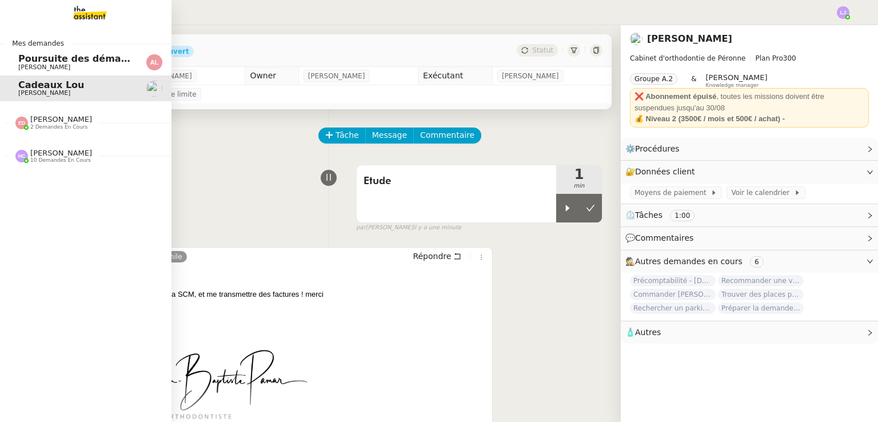
click at [22, 60] on span "Poursuite des démarches pour la récupération du domaine [DOMAIN_NAME]" at bounding box center [214, 58] width 393 height 11
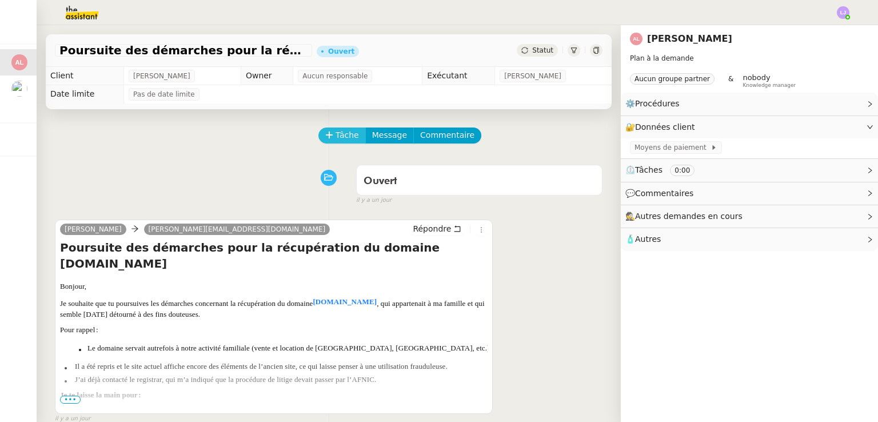
click at [325, 134] on icon at bounding box center [329, 135] width 8 height 8
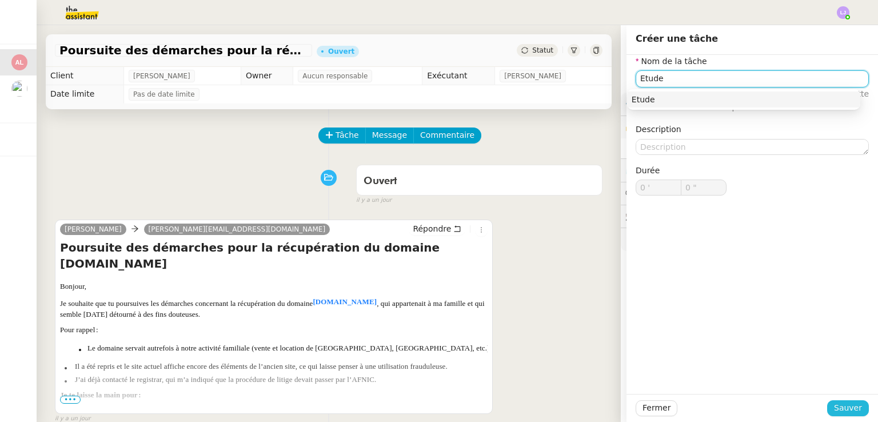
type input "Etude"
click at [849, 412] on span "Sauver" at bounding box center [848, 407] width 28 height 13
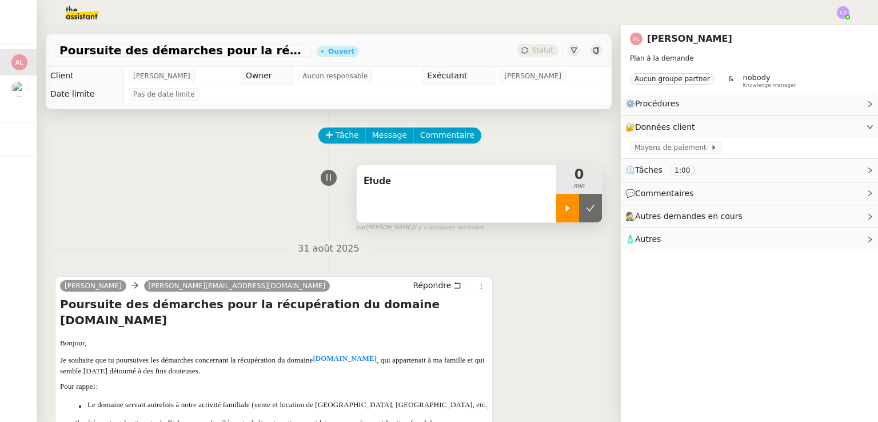
click at [556, 205] on div at bounding box center [567, 208] width 23 height 29
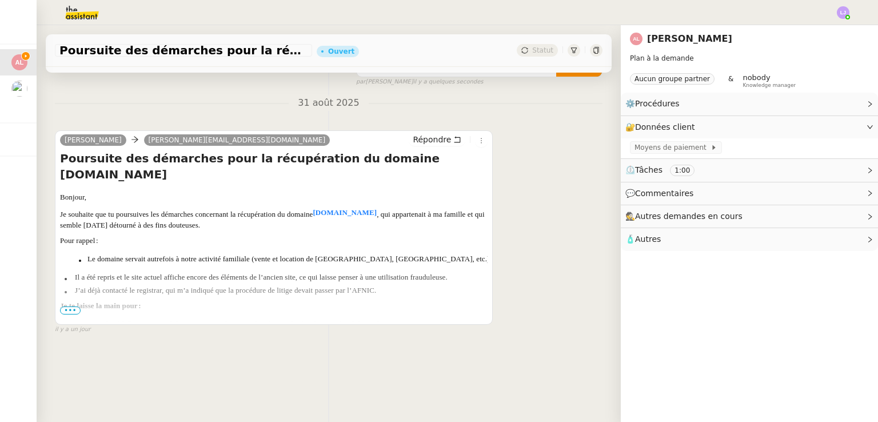
click at [71, 319] on ul "Identifier l’hébergeur actuel du site et voir s’il est possible de signaler l’u…" at bounding box center [289, 324] width 448 height 11
click at [71, 306] on span "•••" at bounding box center [70, 310] width 21 height 8
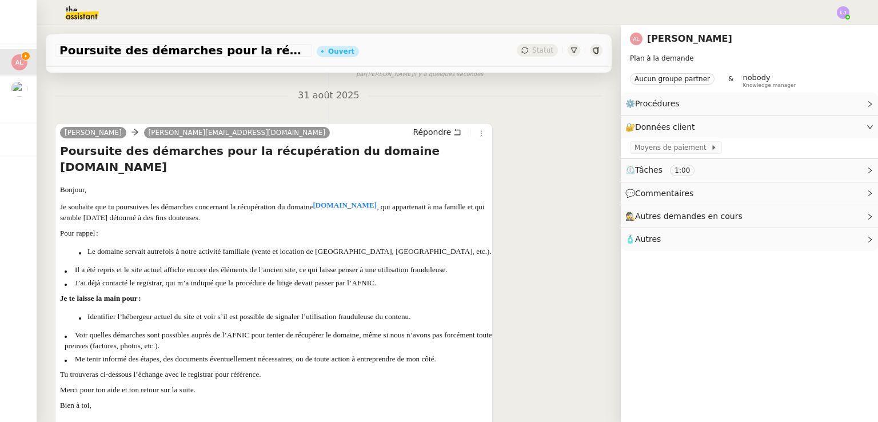
click at [327, 201] on b "[DOMAIN_NAME]" at bounding box center [345, 205] width 64 height 9
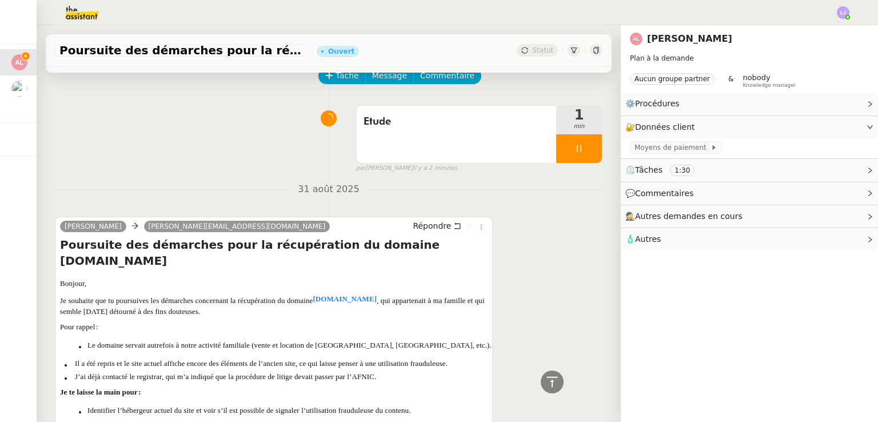
scroll to position [0, 0]
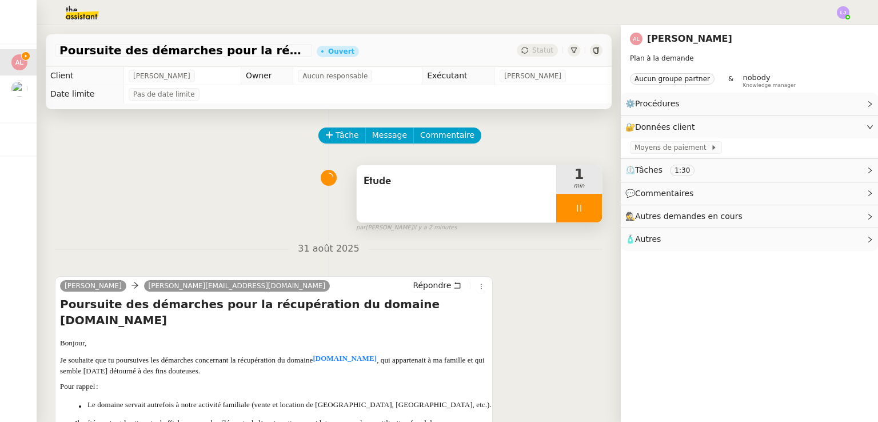
click at [576, 219] on div at bounding box center [579, 208] width 46 height 29
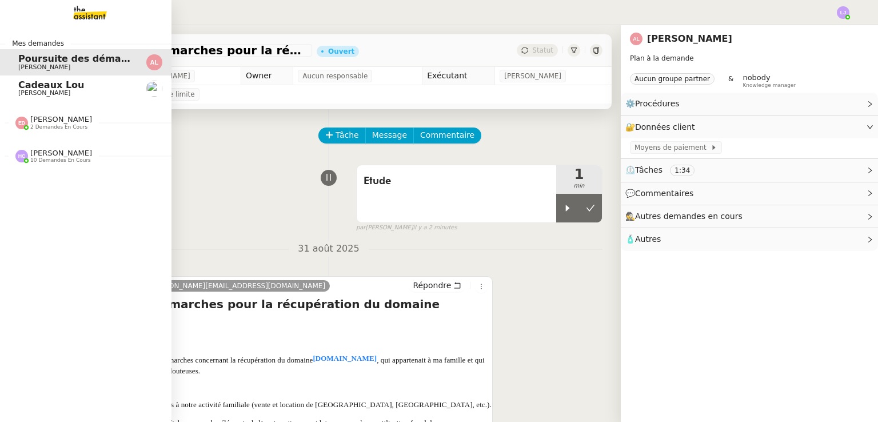
click at [82, 81] on span "Cadeaux Lou" at bounding box center [75, 85] width 115 height 10
